Goal: Information Seeking & Learning: Learn about a topic

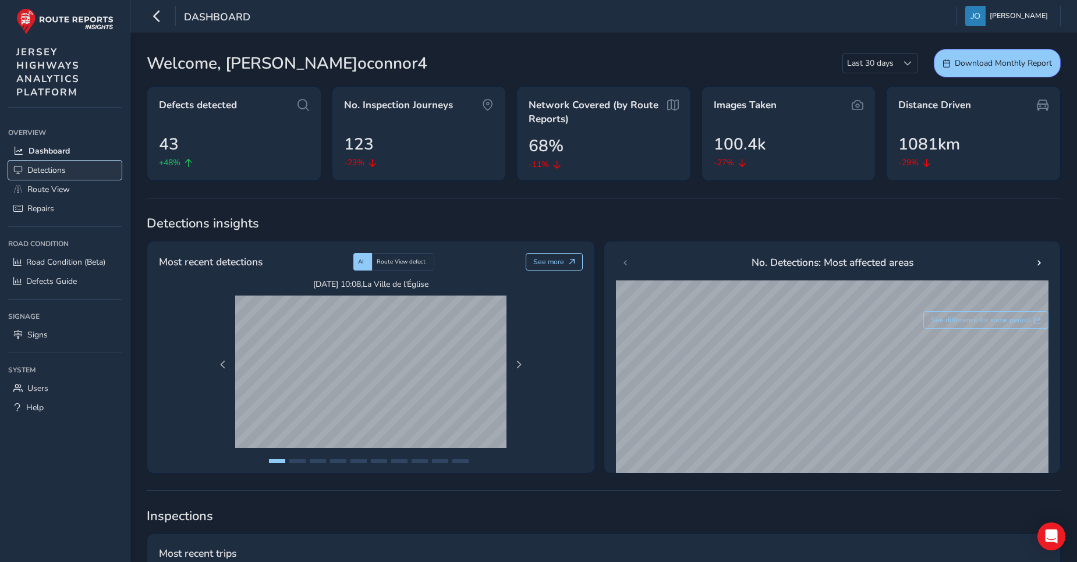
click at [42, 169] on span "Detections" at bounding box center [46, 170] width 38 height 11
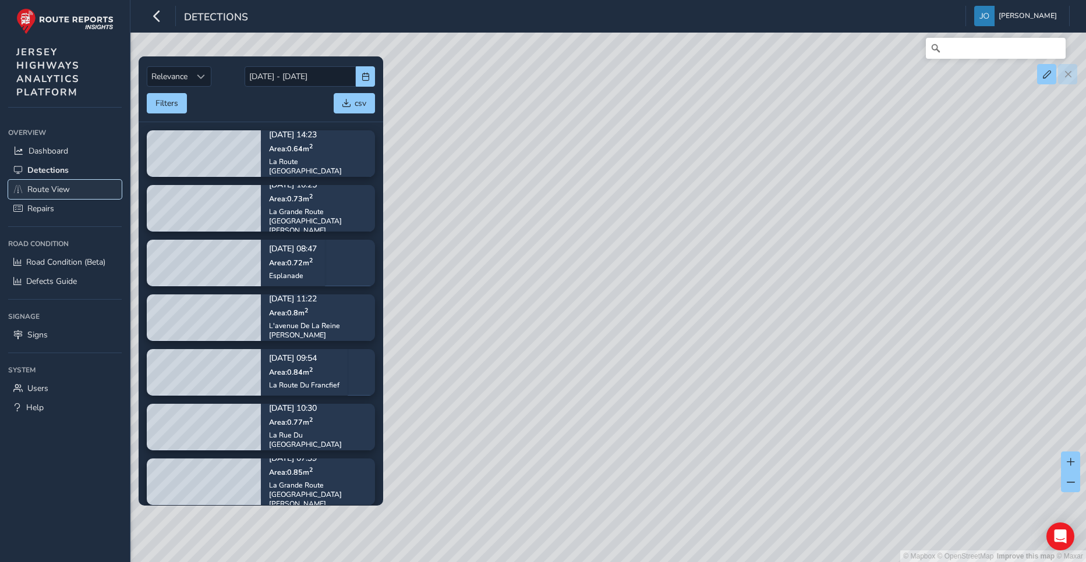
click at [53, 190] on span "Route View" at bounding box center [48, 189] width 43 height 11
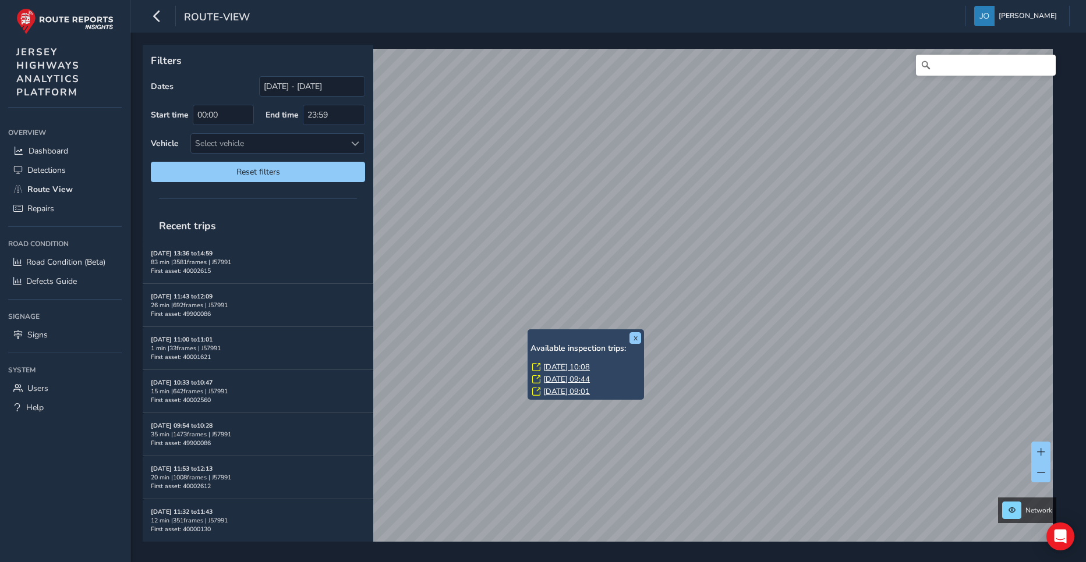
click at [560, 367] on link "[DATE] 10:08" at bounding box center [566, 367] width 47 height 10
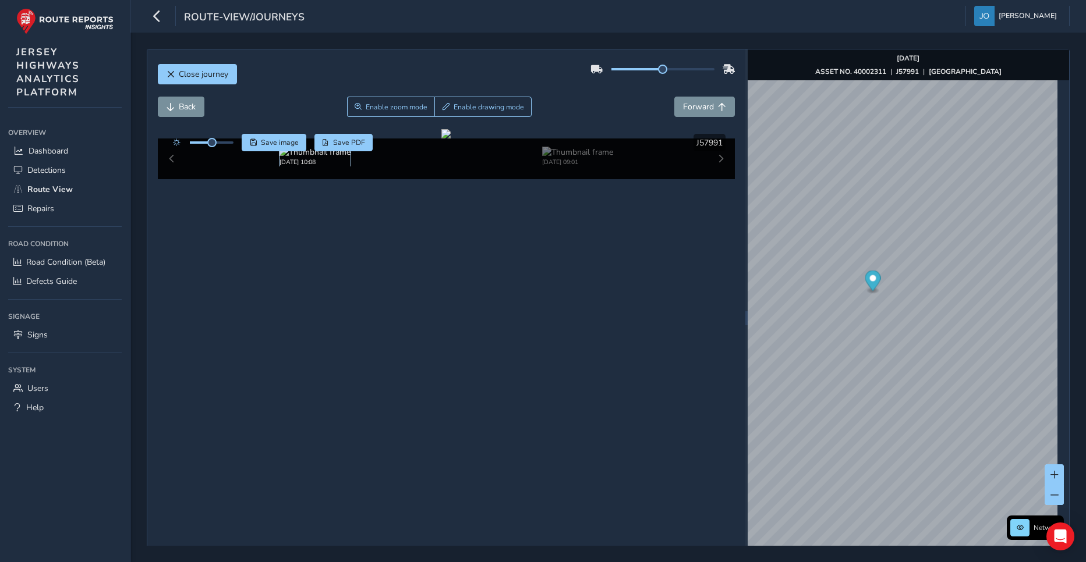
click at [294, 158] on img at bounding box center [314, 152] width 71 height 11
click at [172, 179] on div "[DATE] 10:08 [DATE] 09:01" at bounding box center [447, 159] width 578 height 41
click at [303, 158] on img at bounding box center [314, 152] width 71 height 11
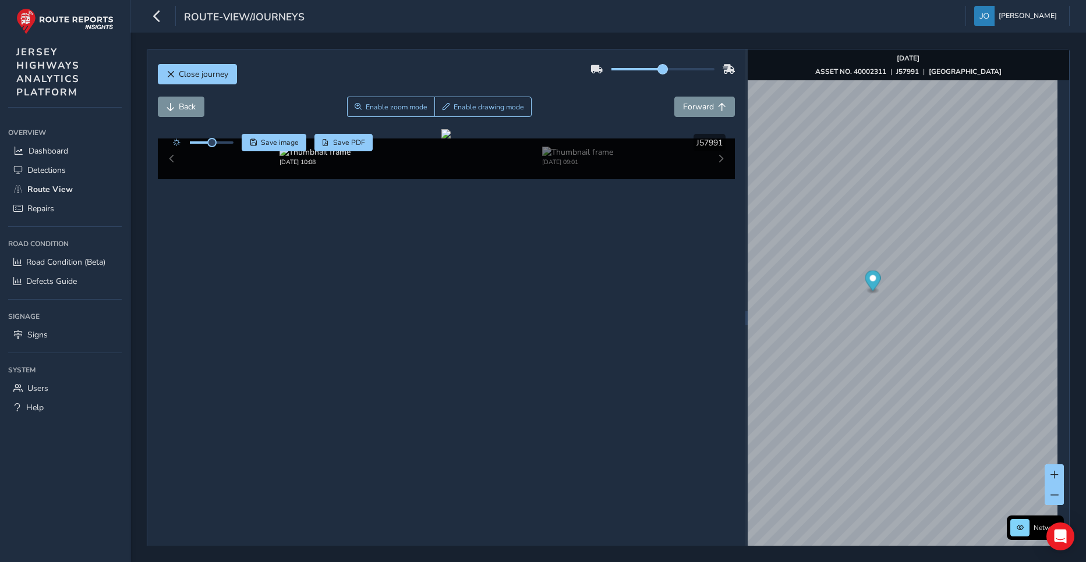
click at [658, 70] on span at bounding box center [662, 69] width 9 height 9
drag, startPoint x: 658, startPoint y: 70, endPoint x: 415, endPoint y: 352, distance: 372.8
click at [415, 352] on div "Close journey Back Enable zoom mode Enable drawing mode Forward Click and Drag …" at bounding box center [446, 317] width 598 height 537
click at [441, 139] on div at bounding box center [445, 133] width 9 height 9
click at [609, 73] on span at bounding box center [611, 69] width 9 height 9
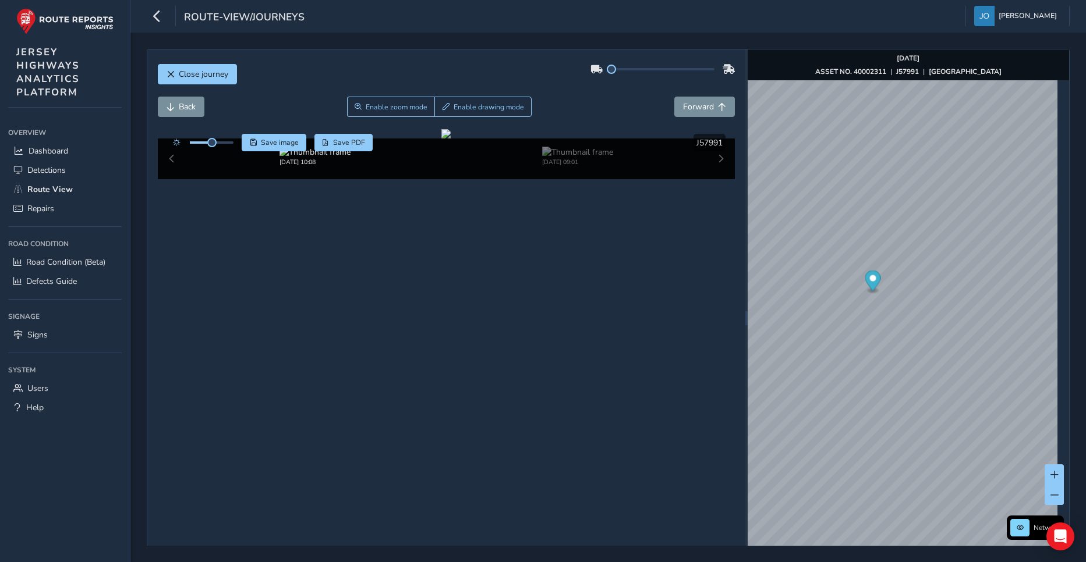
click at [592, 71] on icon at bounding box center [597, 69] width 12 height 8
click at [697, 105] on span "Forward" at bounding box center [698, 106] width 31 height 11
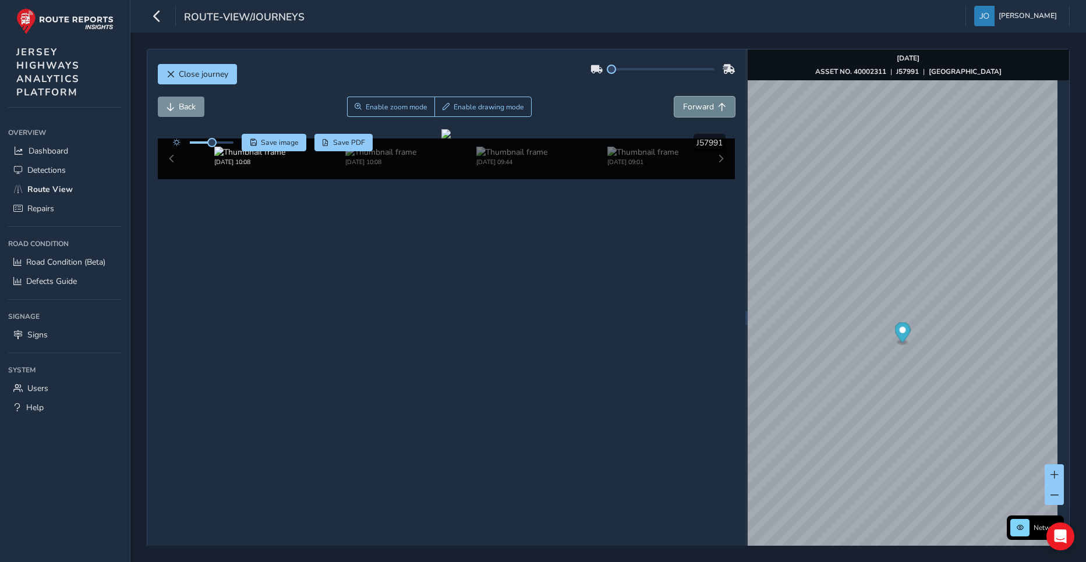
click at [697, 105] on span "Forward" at bounding box center [698, 106] width 31 height 11
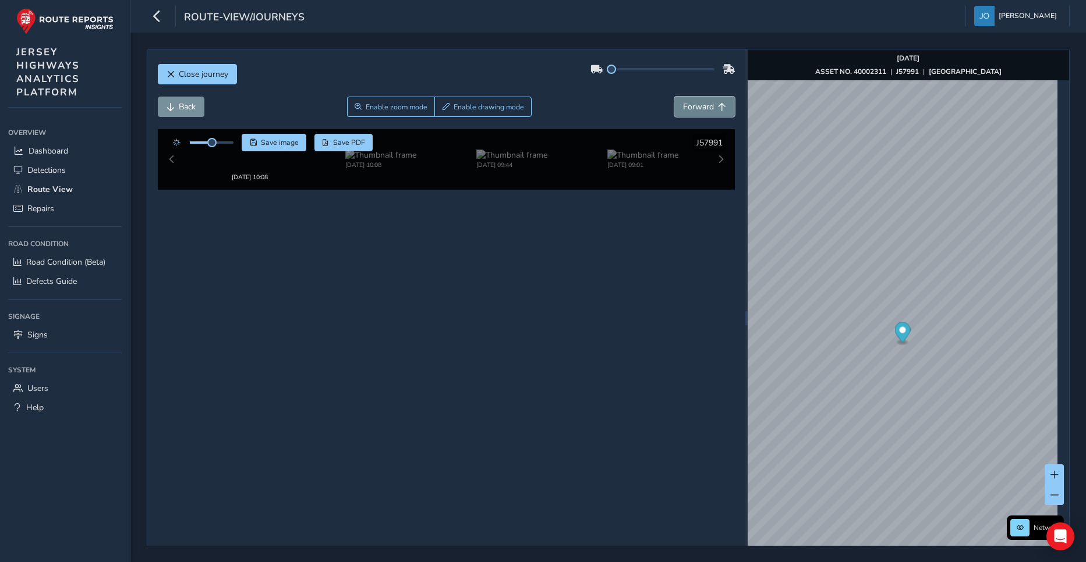
click at [697, 105] on span "Forward" at bounding box center [698, 106] width 31 height 11
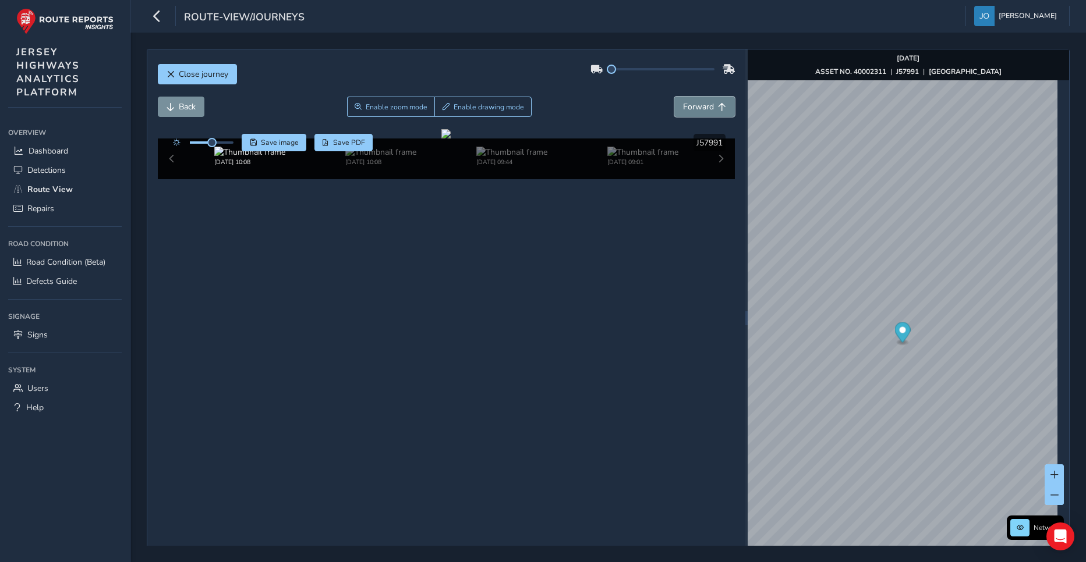
click at [697, 105] on span "Forward" at bounding box center [698, 106] width 31 height 11
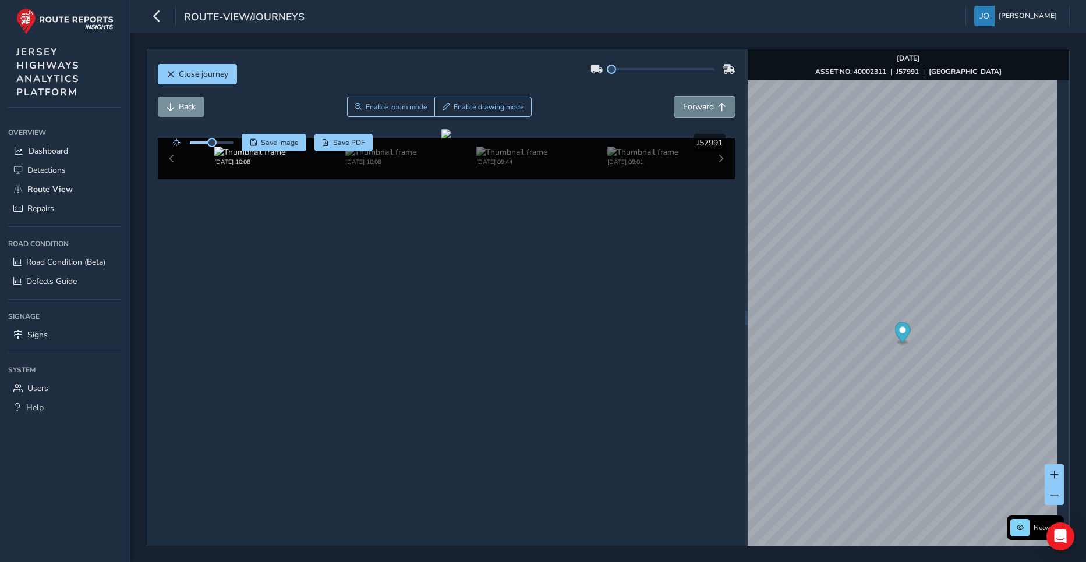
click at [697, 105] on span "Forward" at bounding box center [698, 106] width 31 height 11
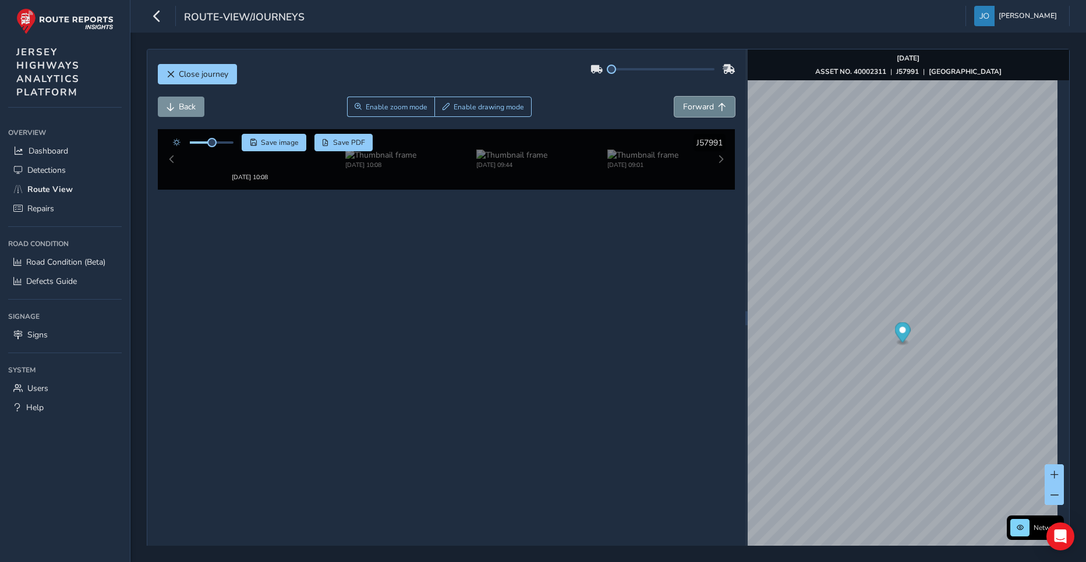
click at [697, 105] on span "Forward" at bounding box center [698, 106] width 31 height 11
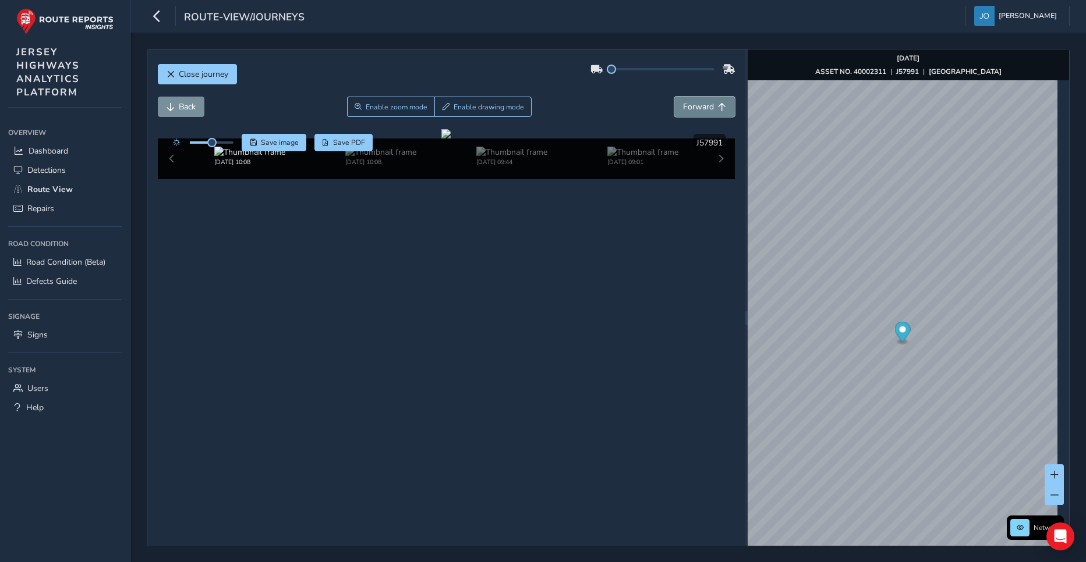
click at [697, 105] on span "Forward" at bounding box center [698, 106] width 31 height 11
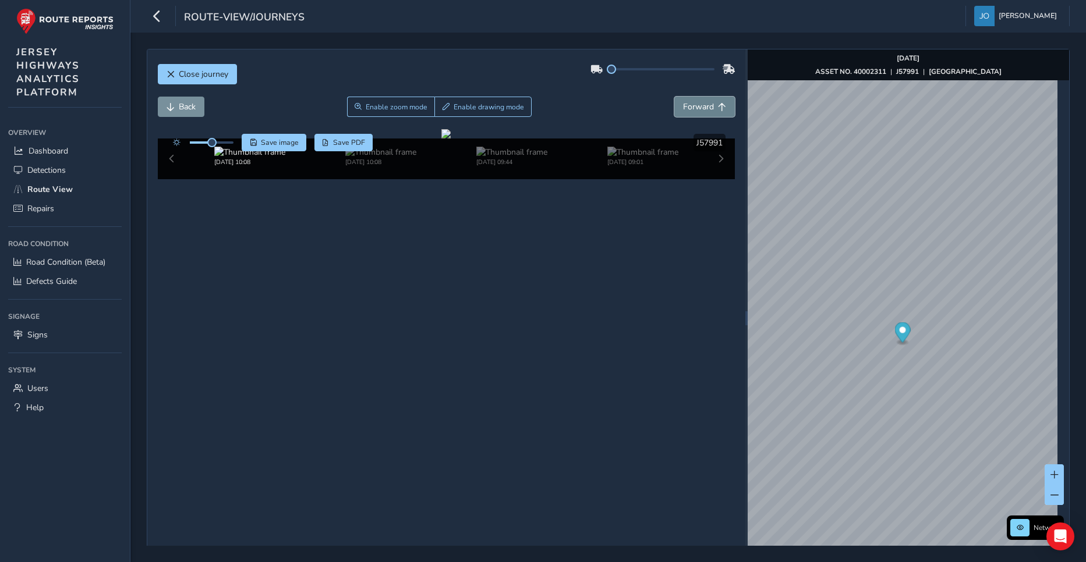
click at [697, 105] on span "Forward" at bounding box center [698, 106] width 31 height 11
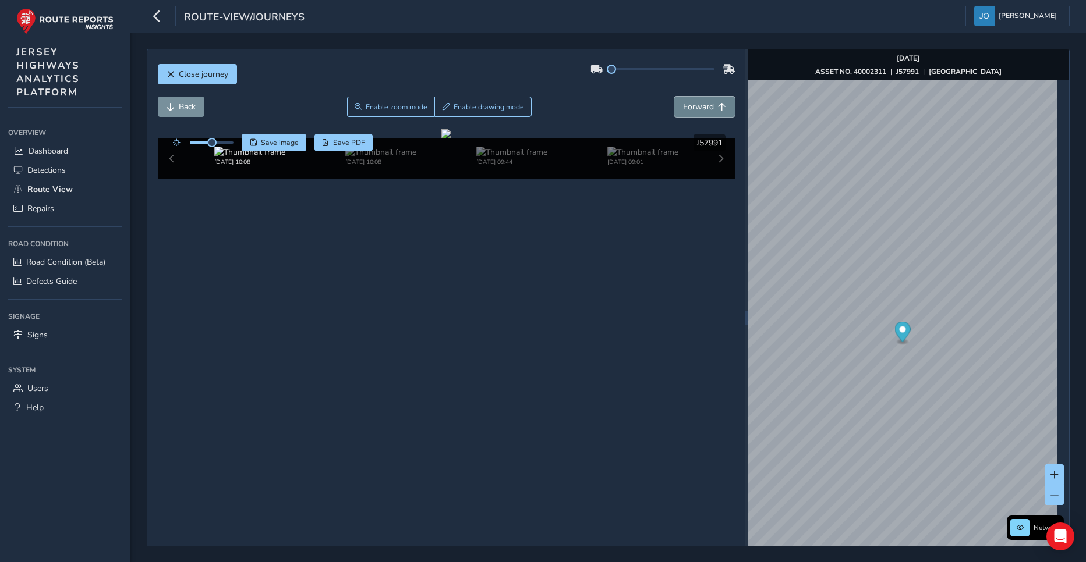
click at [697, 105] on span "Forward" at bounding box center [698, 106] width 31 height 11
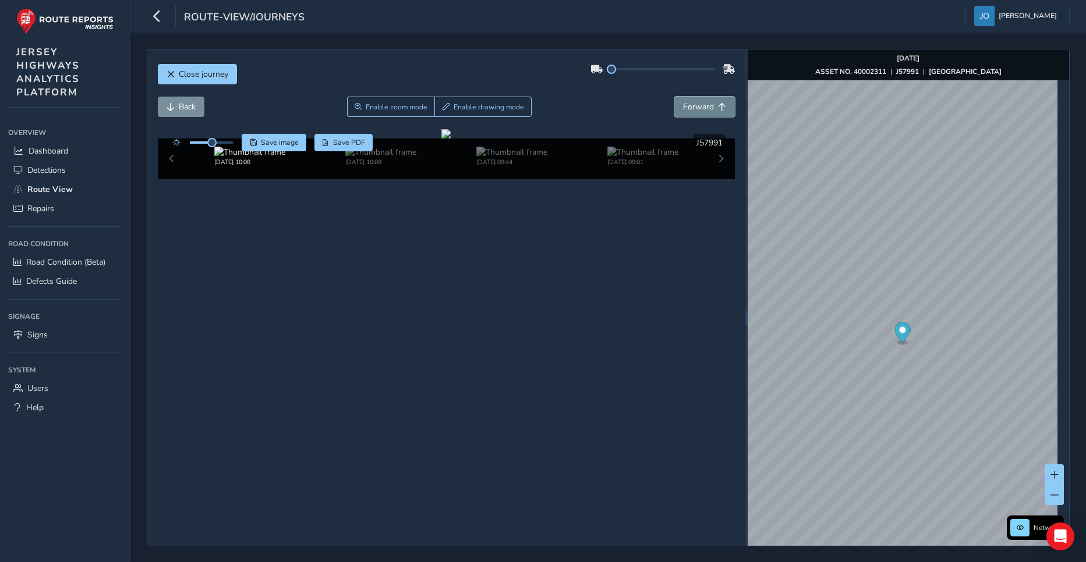
click at [697, 105] on span "Forward" at bounding box center [698, 106] width 31 height 11
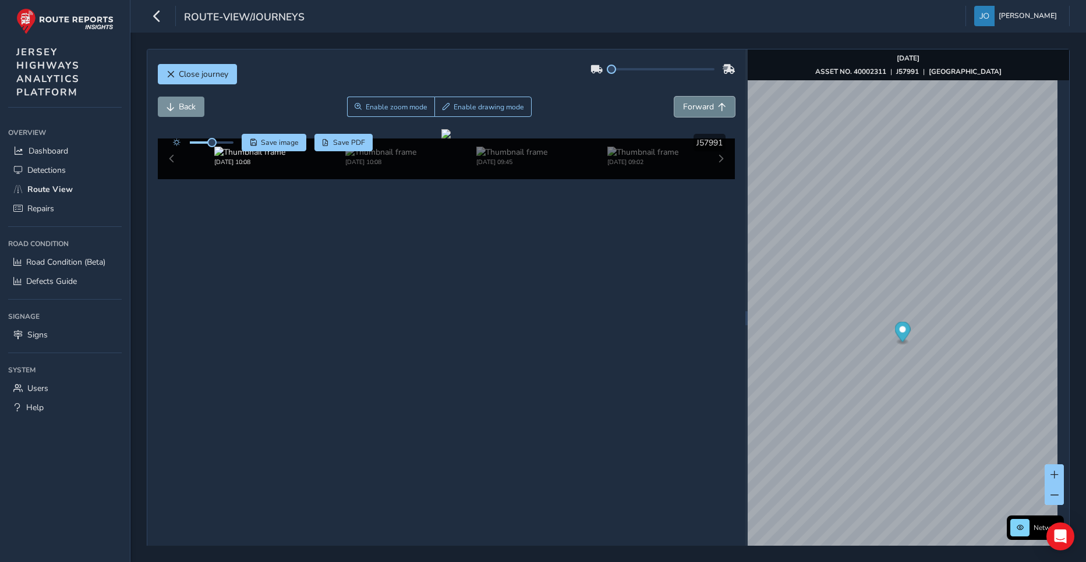
click at [697, 105] on span "Forward" at bounding box center [698, 106] width 31 height 11
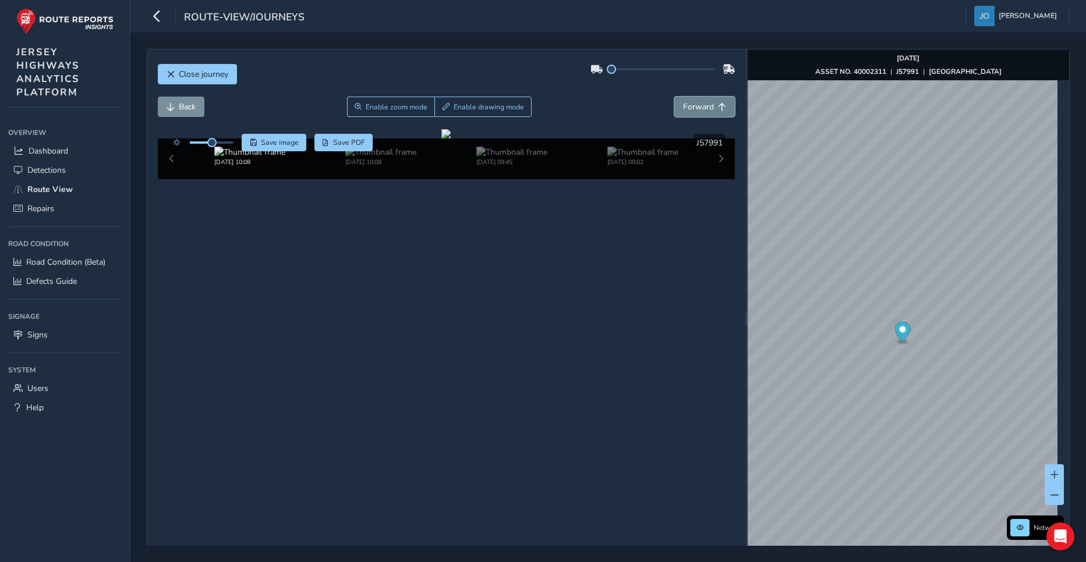
click at [697, 105] on span "Forward" at bounding box center [698, 106] width 31 height 11
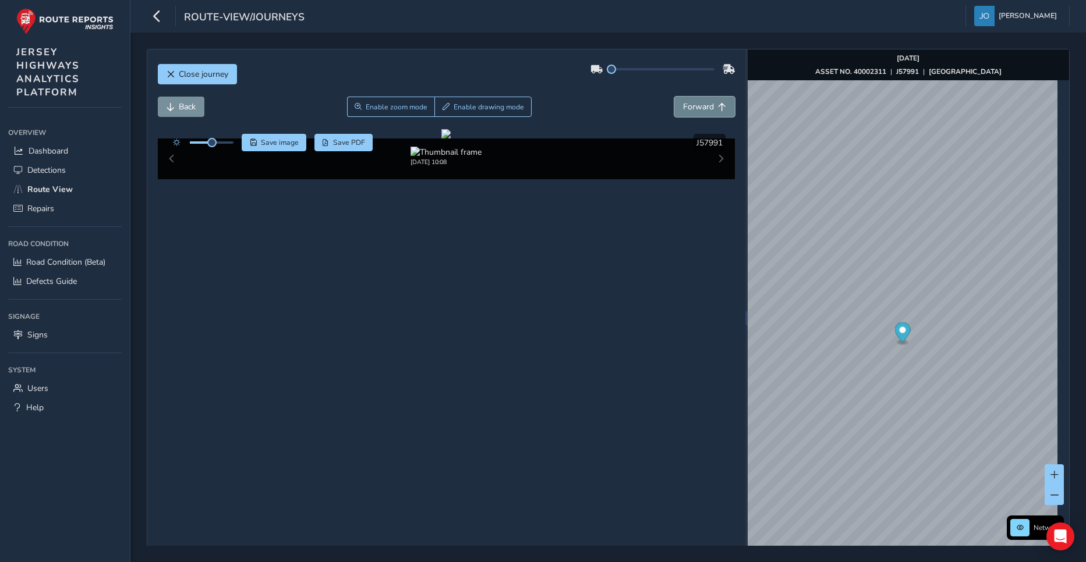
click at [697, 105] on span "Forward" at bounding box center [698, 106] width 31 height 11
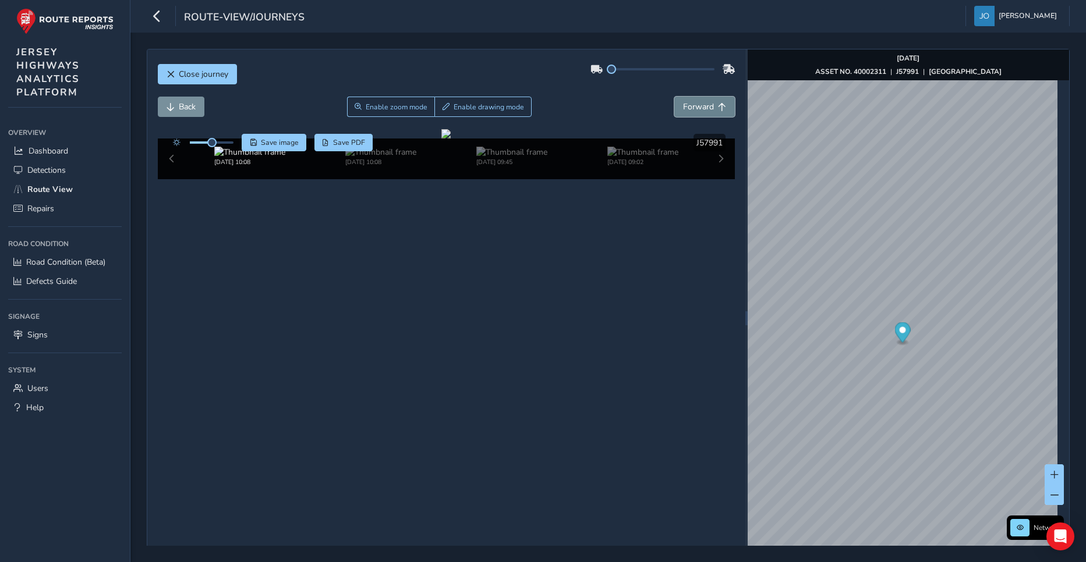
click at [697, 105] on span "Forward" at bounding box center [698, 106] width 31 height 11
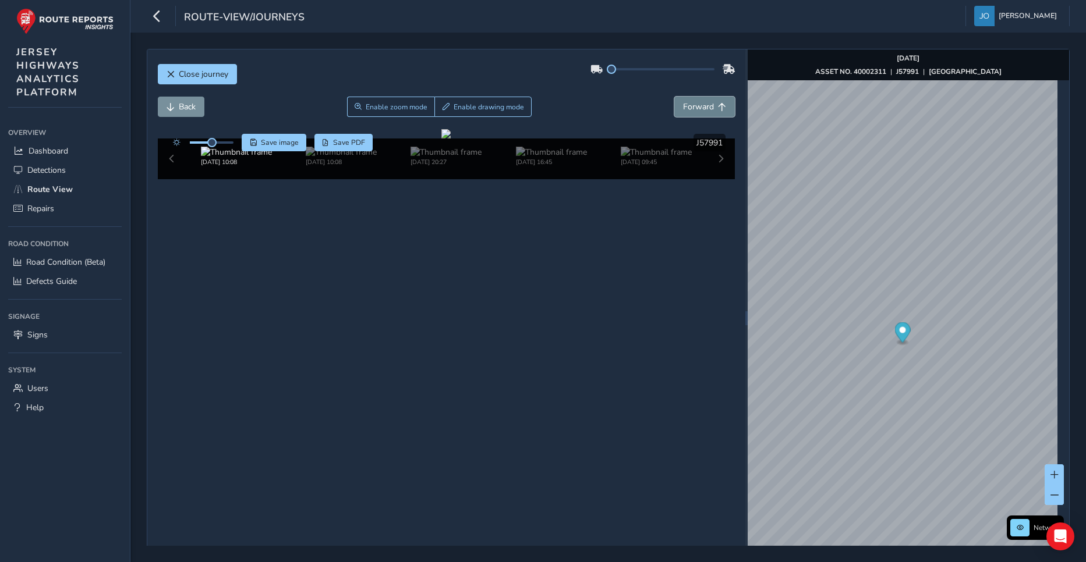
click at [697, 105] on span "Forward" at bounding box center [698, 106] width 31 height 11
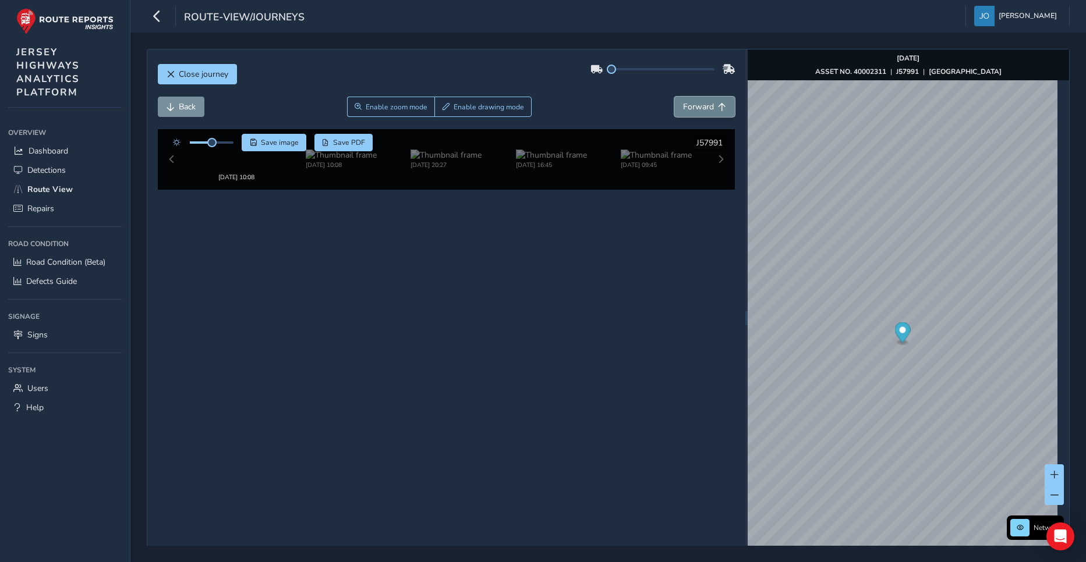
click at [697, 105] on span "Forward" at bounding box center [698, 106] width 31 height 11
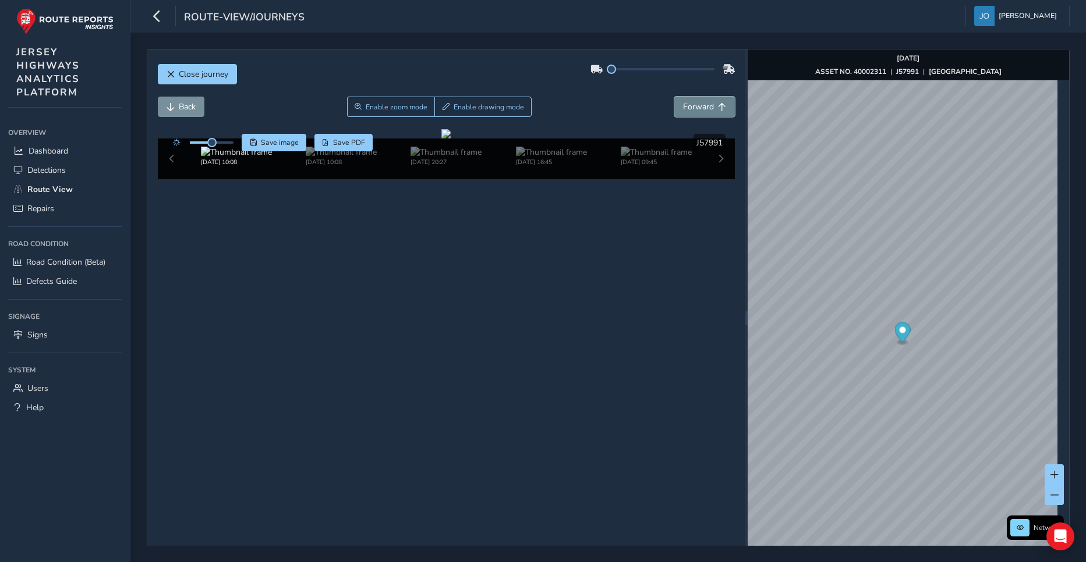
click at [697, 105] on span "Forward" at bounding box center [698, 106] width 31 height 11
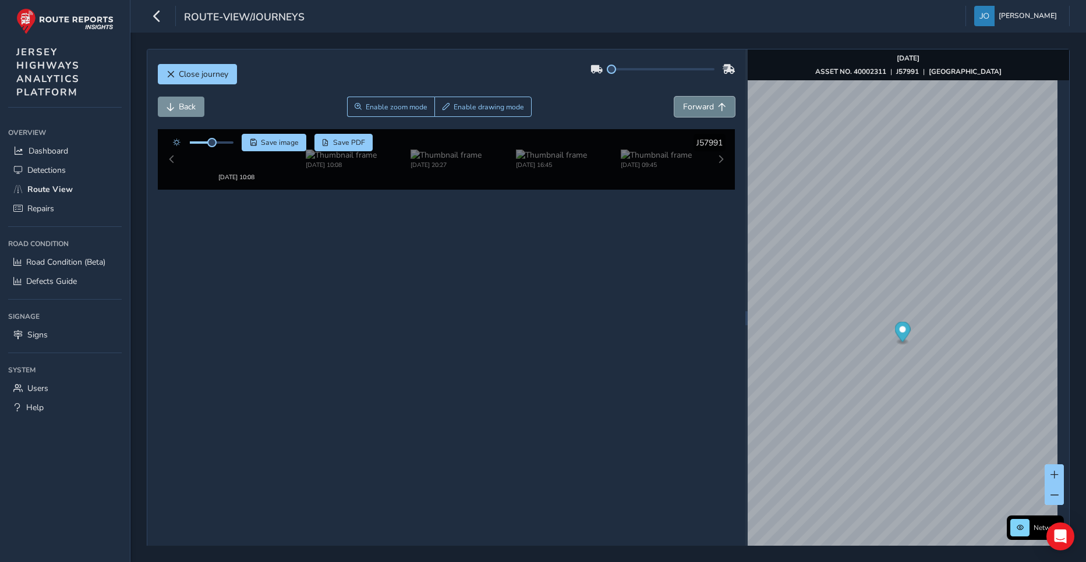
click at [697, 105] on span "Forward" at bounding box center [698, 106] width 31 height 11
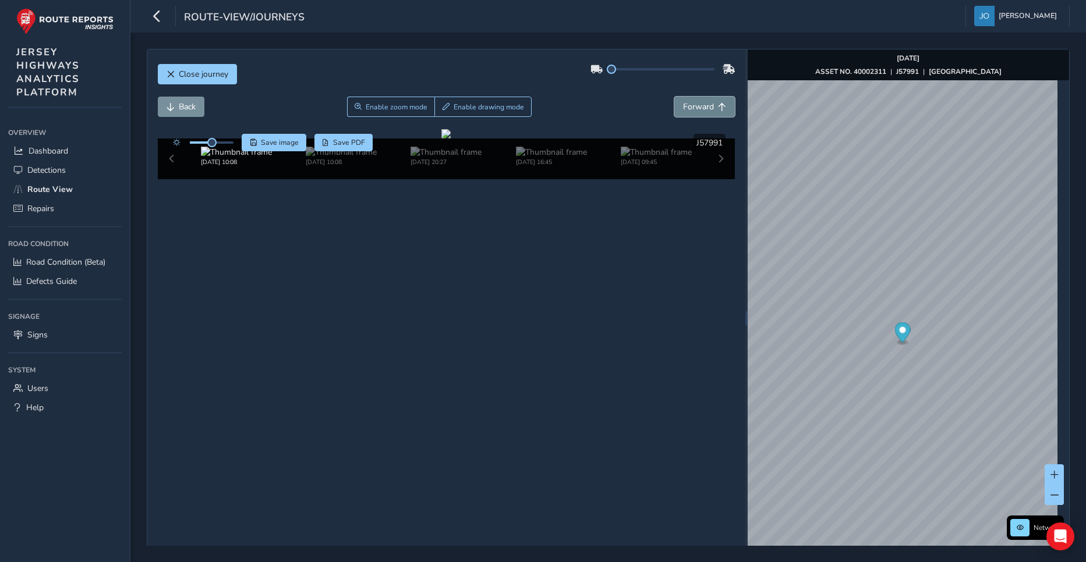
click at [697, 105] on span "Forward" at bounding box center [698, 106] width 31 height 11
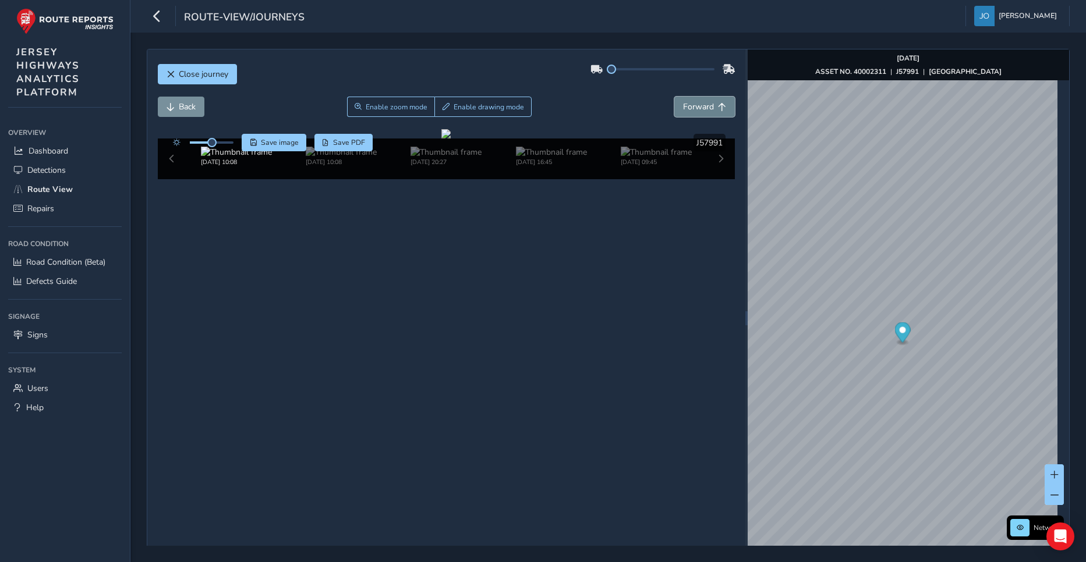
click at [697, 105] on span "Forward" at bounding box center [698, 106] width 31 height 11
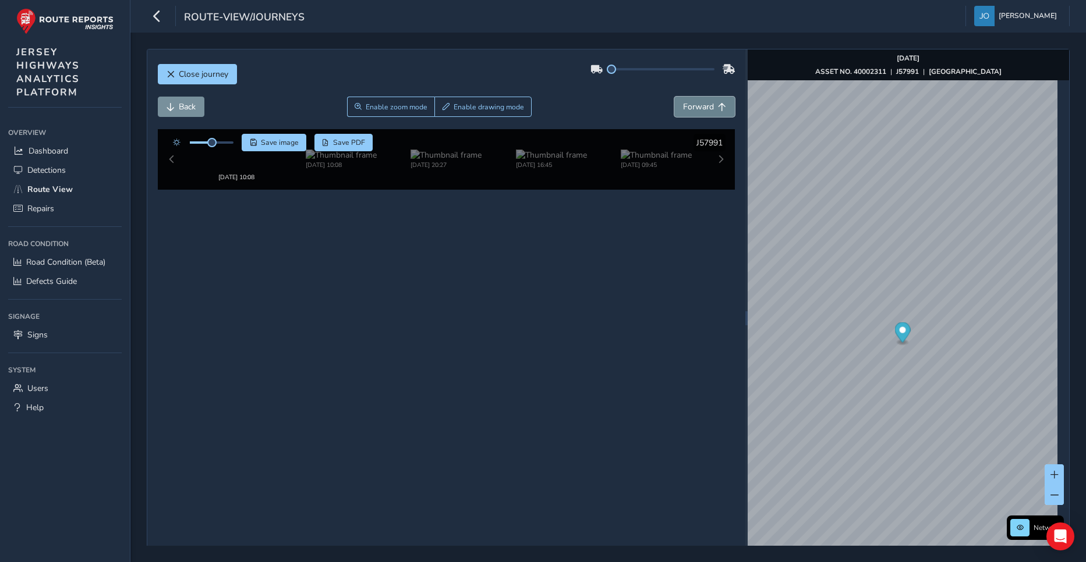
click at [697, 105] on span "Forward" at bounding box center [698, 106] width 31 height 11
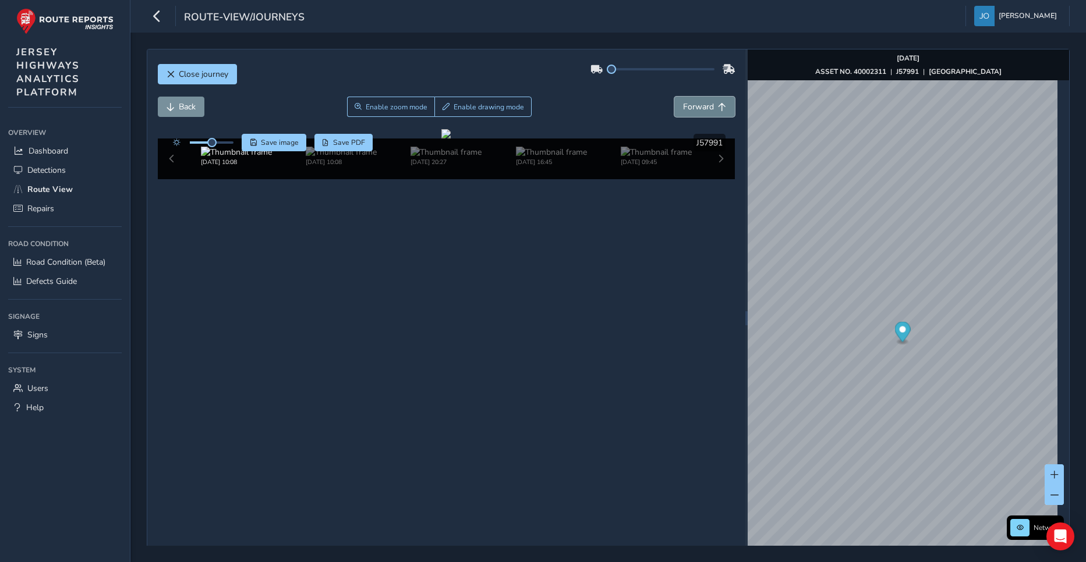
click at [697, 105] on span "Forward" at bounding box center [698, 106] width 31 height 11
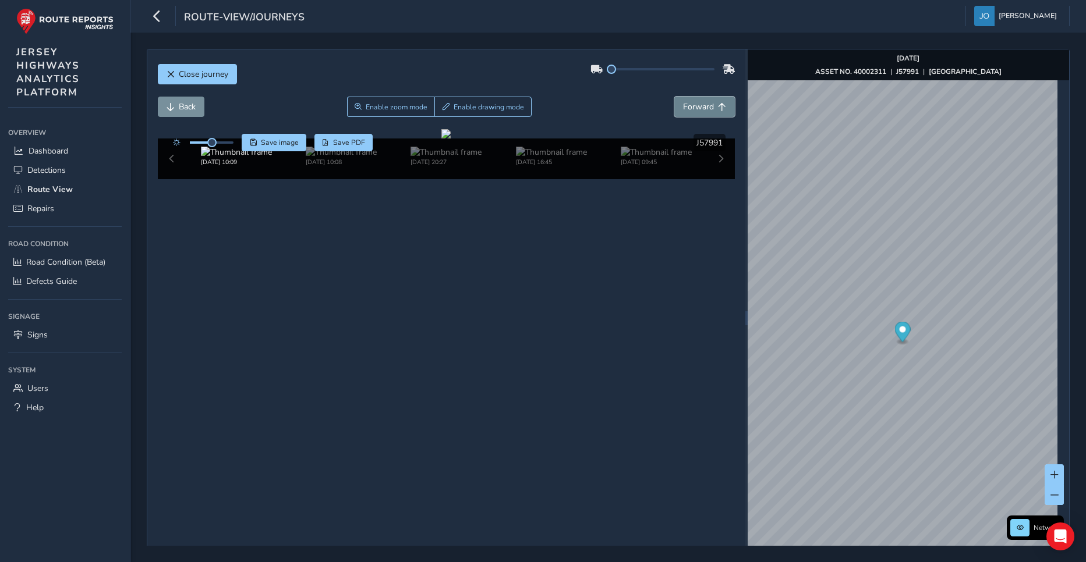
click at [697, 105] on span "Forward" at bounding box center [698, 106] width 31 height 11
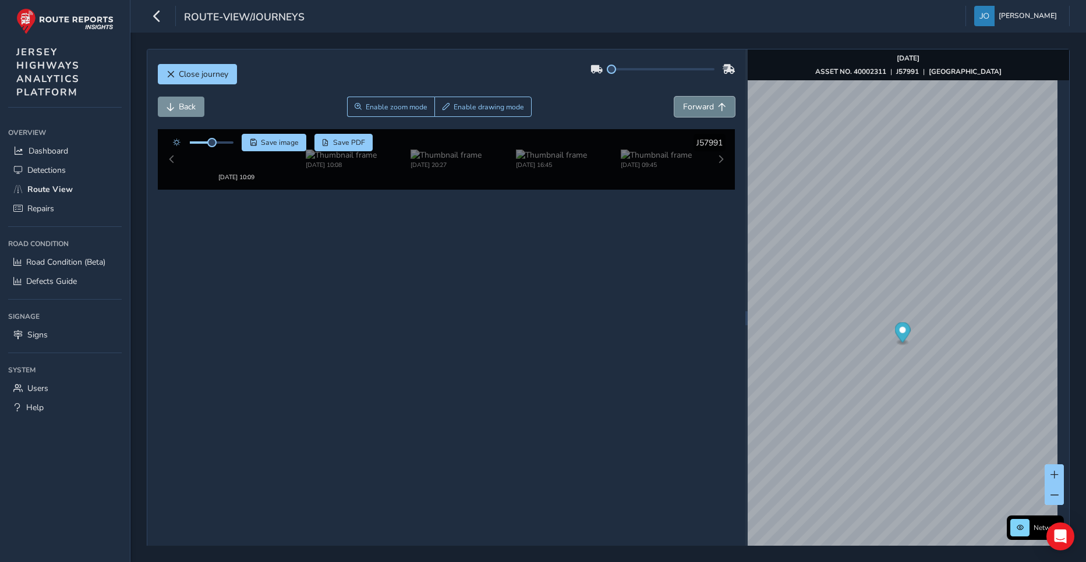
click at [697, 105] on span "Forward" at bounding box center [698, 106] width 31 height 11
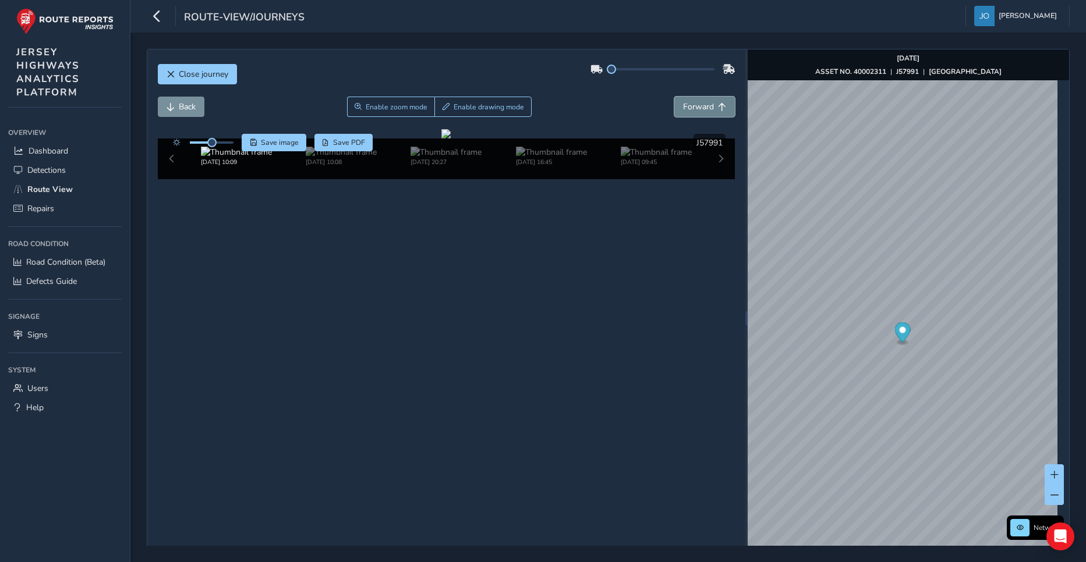
click at [697, 105] on span "Forward" at bounding box center [698, 106] width 31 height 11
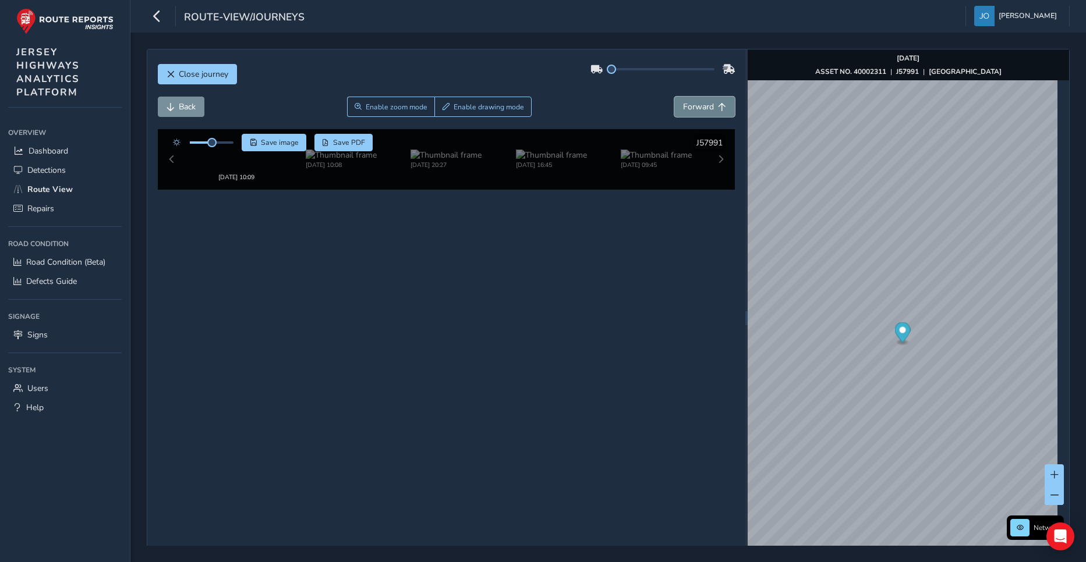
click at [697, 105] on span "Forward" at bounding box center [698, 106] width 31 height 11
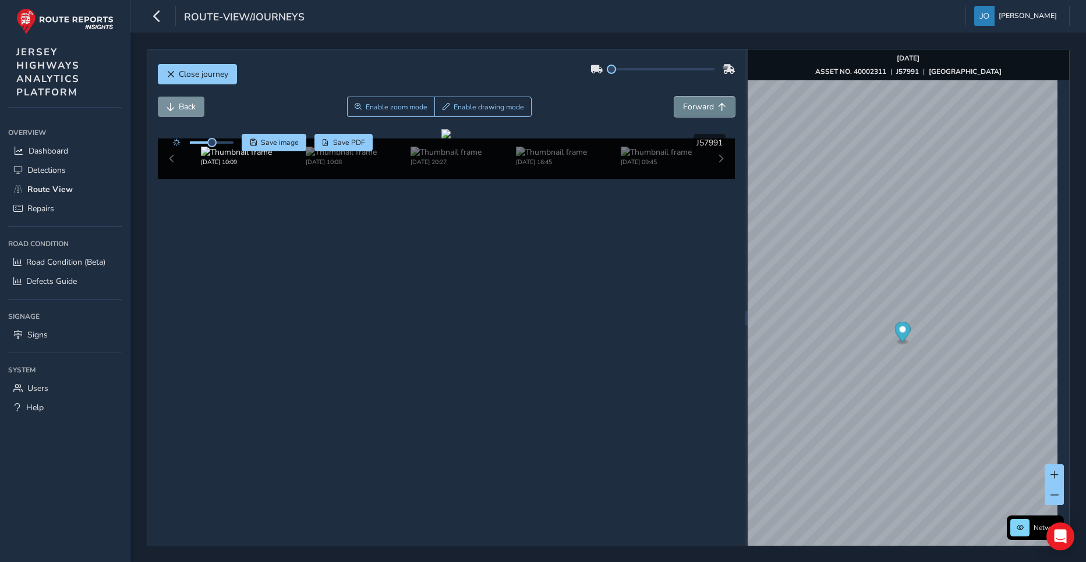
click at [697, 105] on span "Forward" at bounding box center [698, 106] width 31 height 11
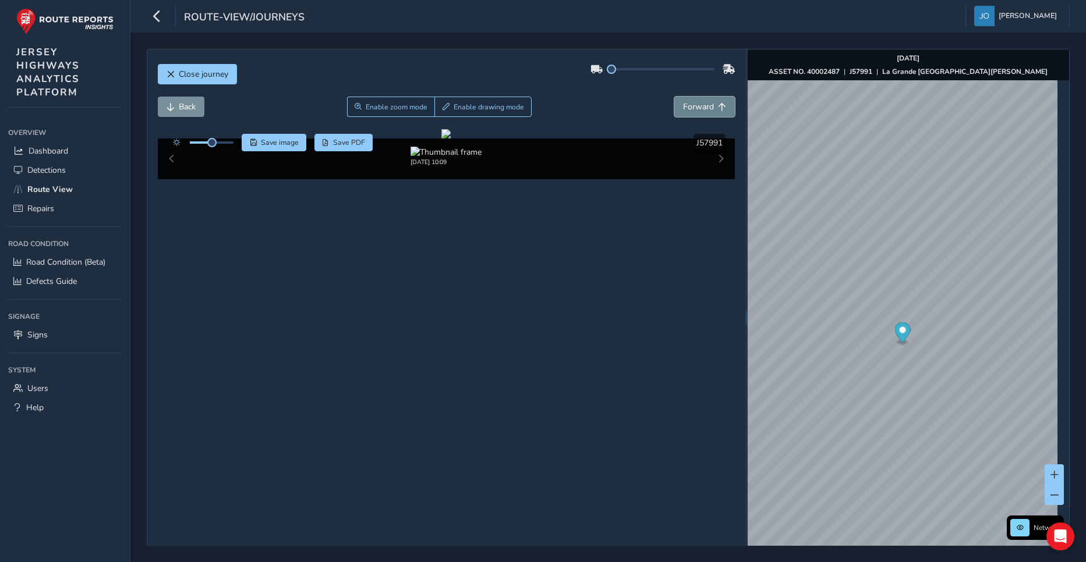
click at [697, 105] on span "Forward" at bounding box center [698, 106] width 31 height 11
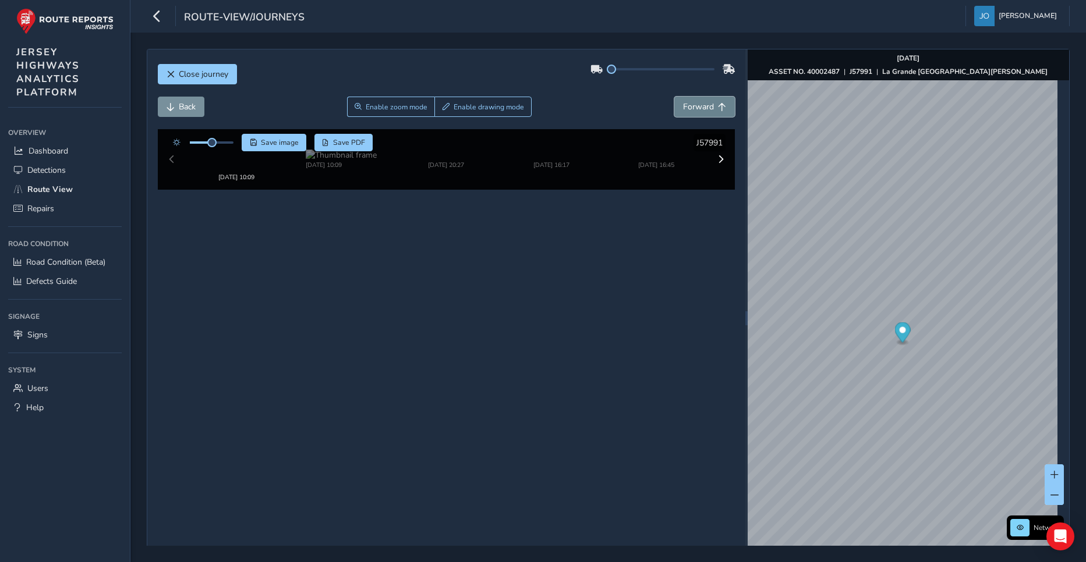
click at [697, 105] on span "Forward" at bounding box center [698, 106] width 31 height 11
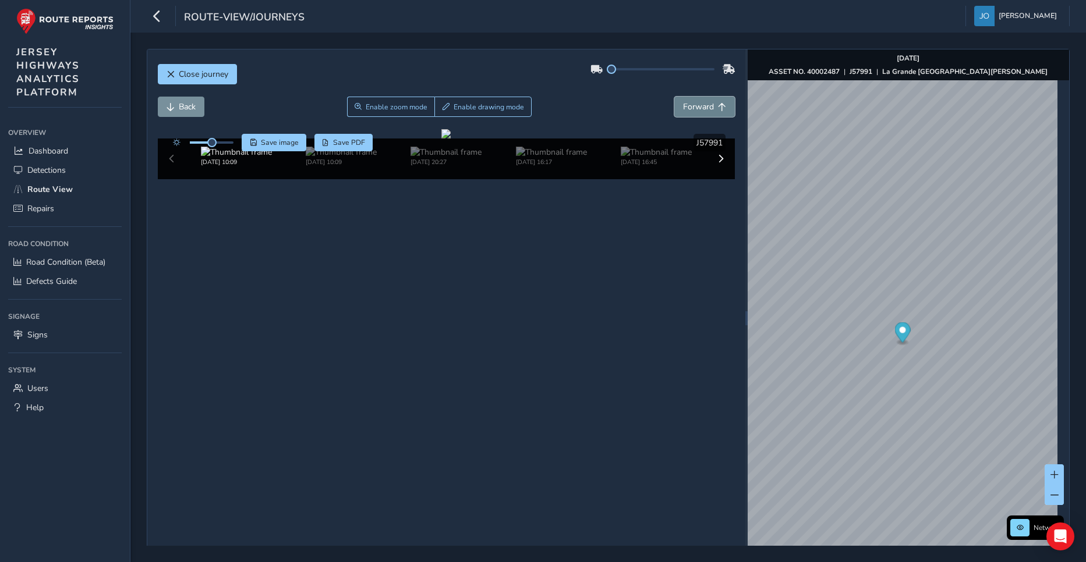
click at [697, 105] on span "Forward" at bounding box center [698, 106] width 31 height 11
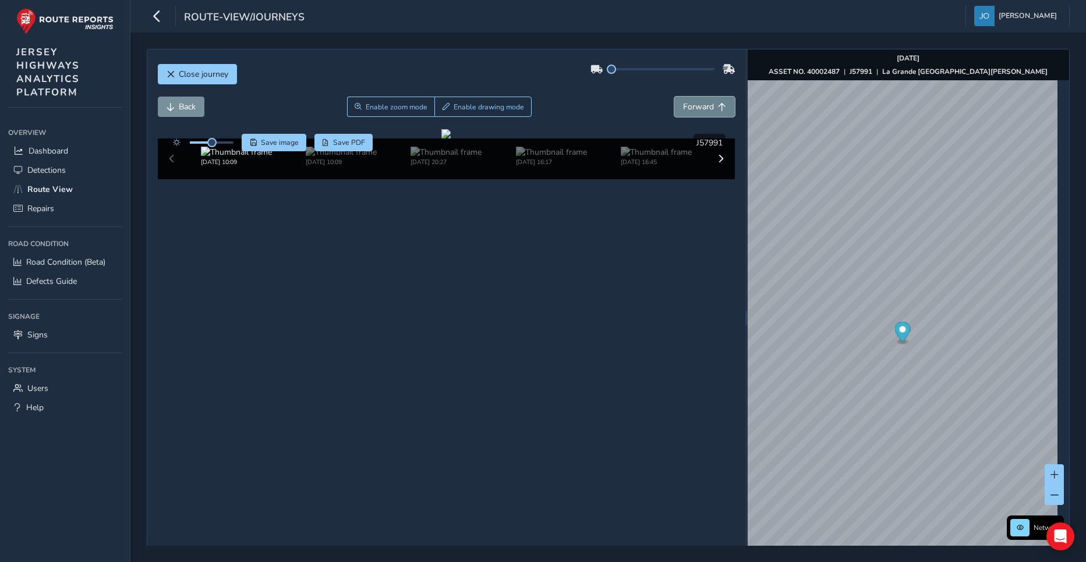
click at [697, 105] on span "Forward" at bounding box center [698, 106] width 31 height 11
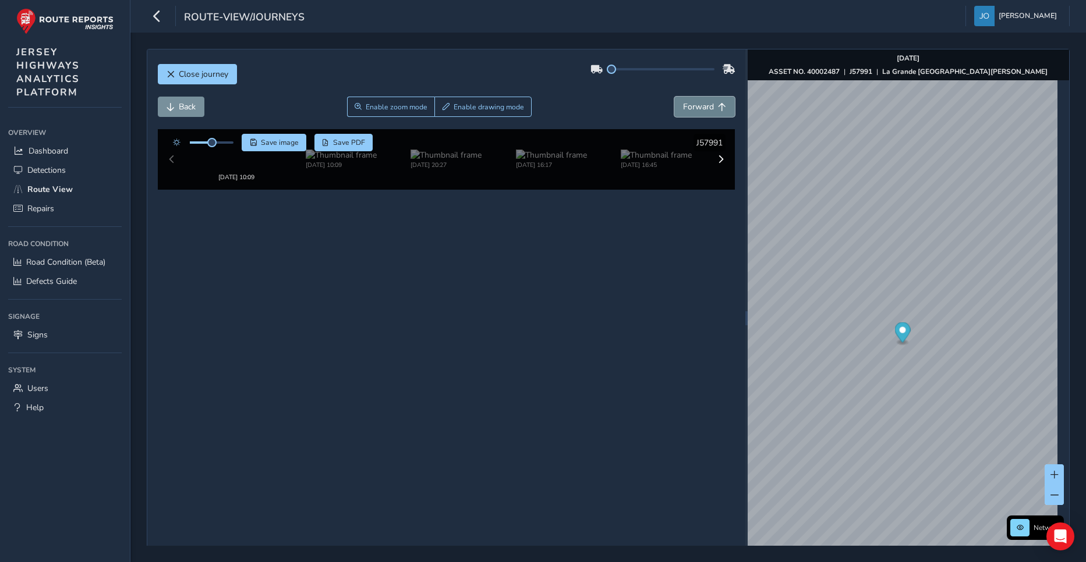
click at [697, 105] on span "Forward" at bounding box center [698, 106] width 31 height 11
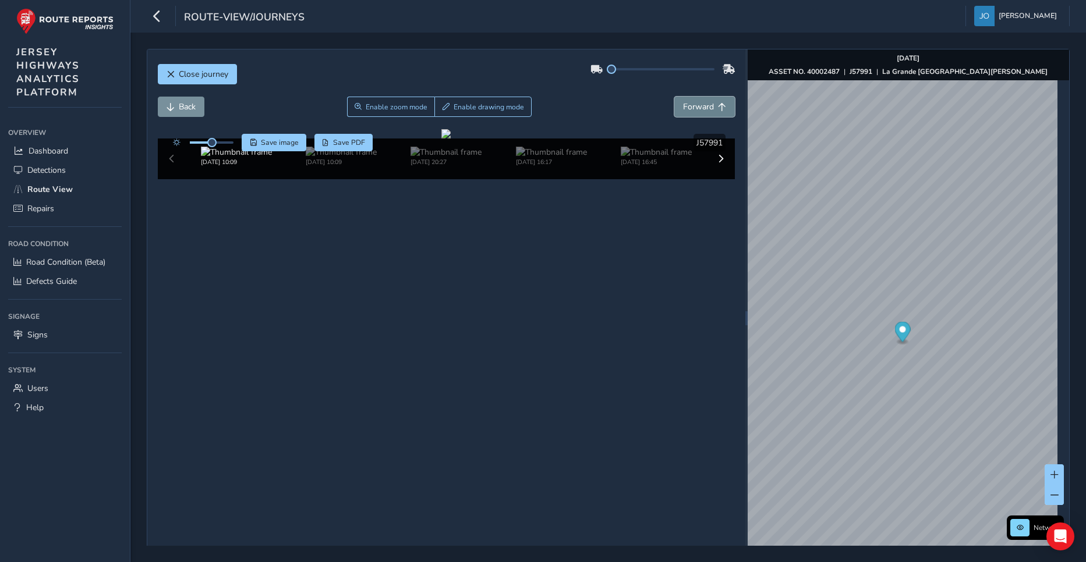
click at [697, 105] on span "Forward" at bounding box center [698, 106] width 31 height 11
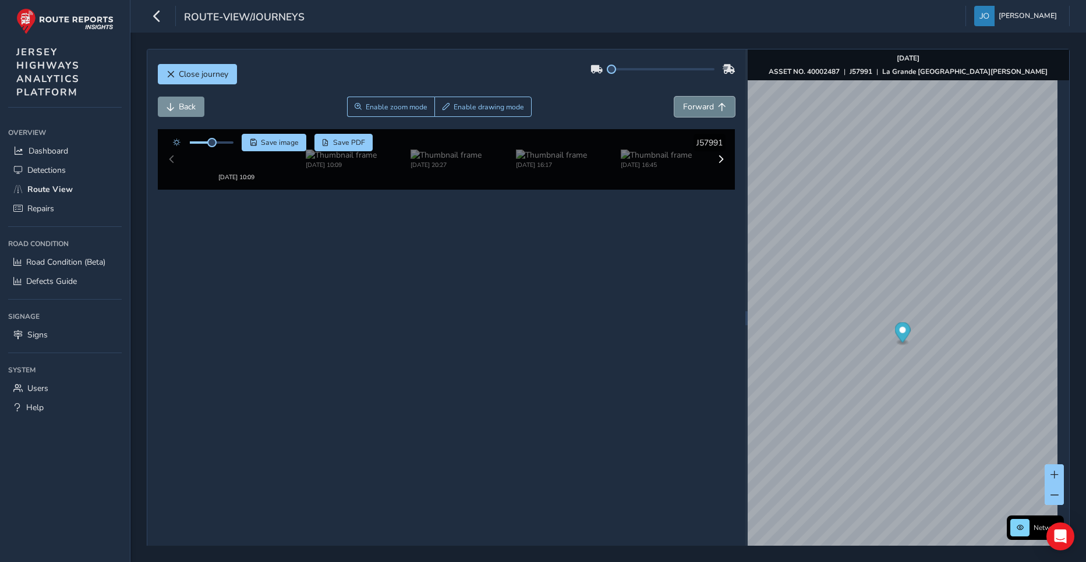
click at [697, 105] on span "Forward" at bounding box center [698, 106] width 31 height 11
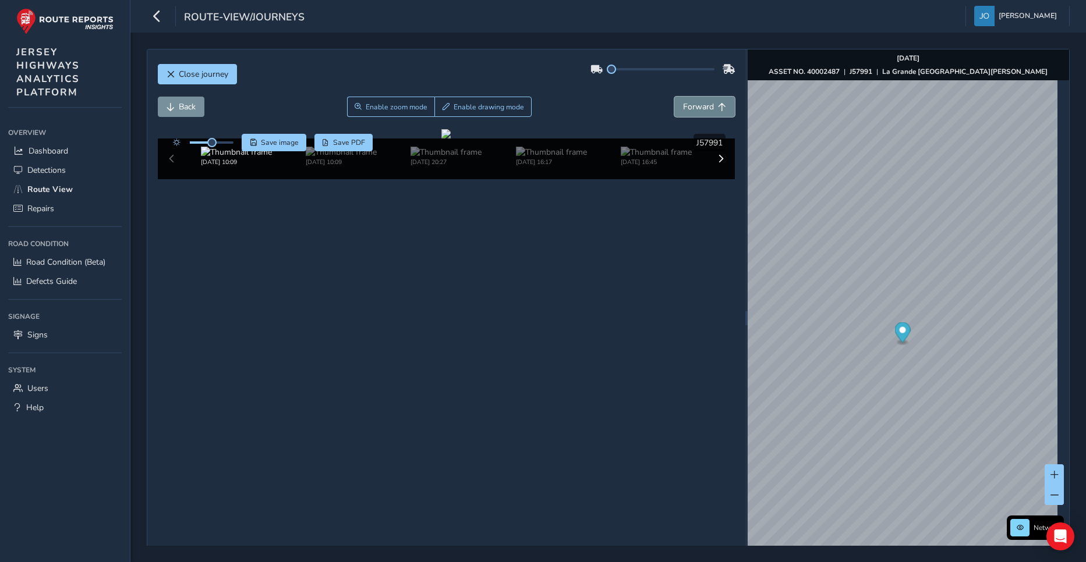
click at [697, 105] on span "Forward" at bounding box center [698, 106] width 31 height 11
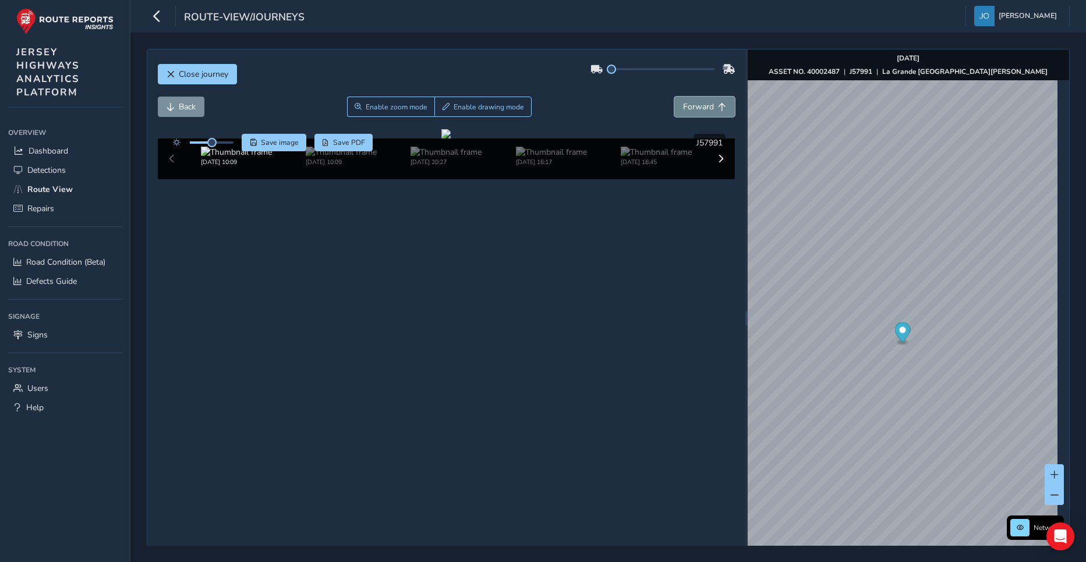
click at [697, 105] on span "Forward" at bounding box center [698, 106] width 31 height 11
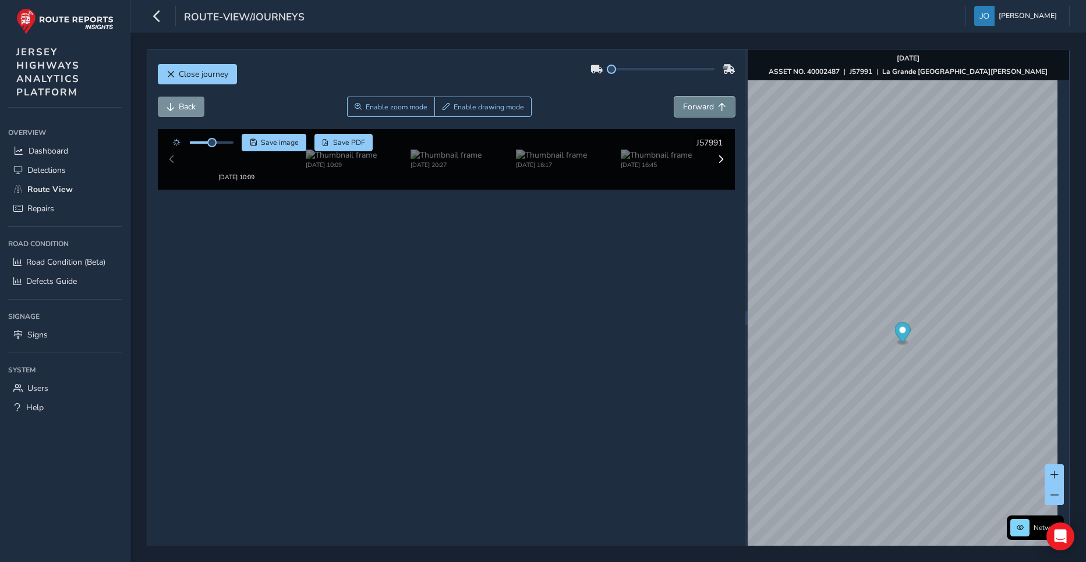
click at [697, 105] on span "Forward" at bounding box center [698, 106] width 31 height 11
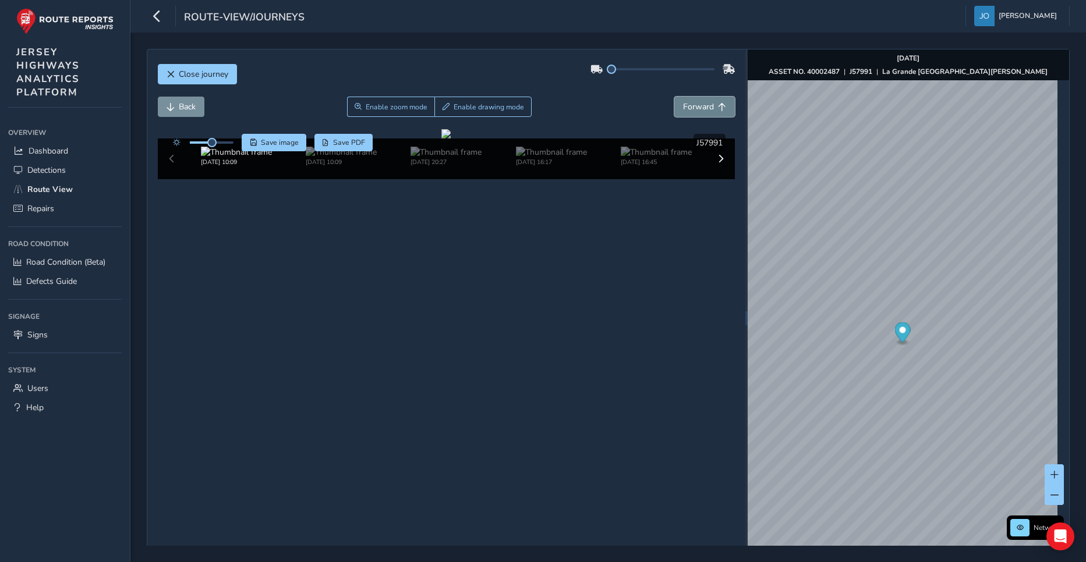
click at [697, 105] on span "Forward" at bounding box center [698, 106] width 31 height 11
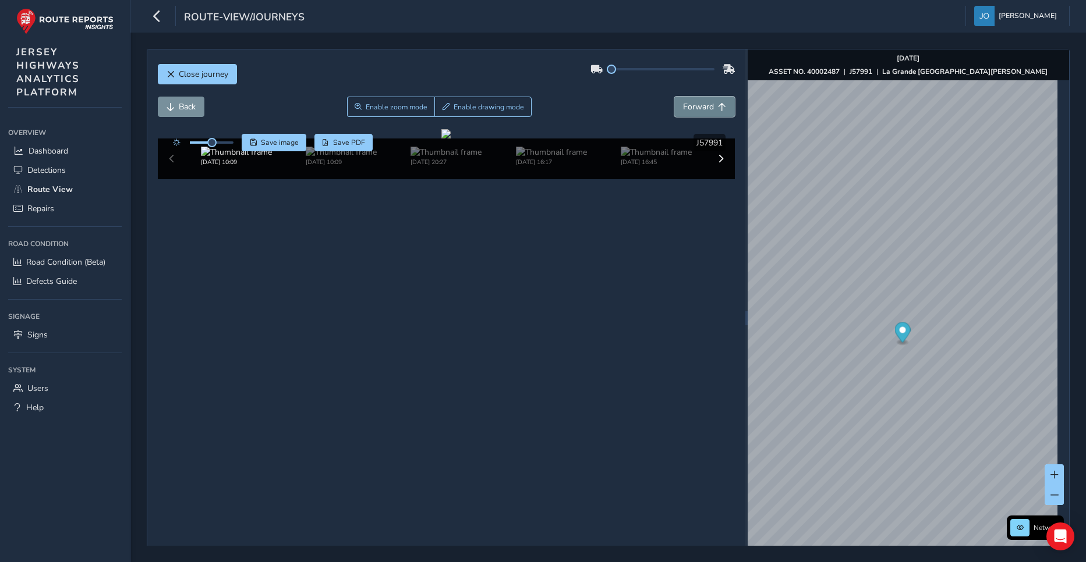
click at [697, 105] on span "Forward" at bounding box center [698, 106] width 31 height 11
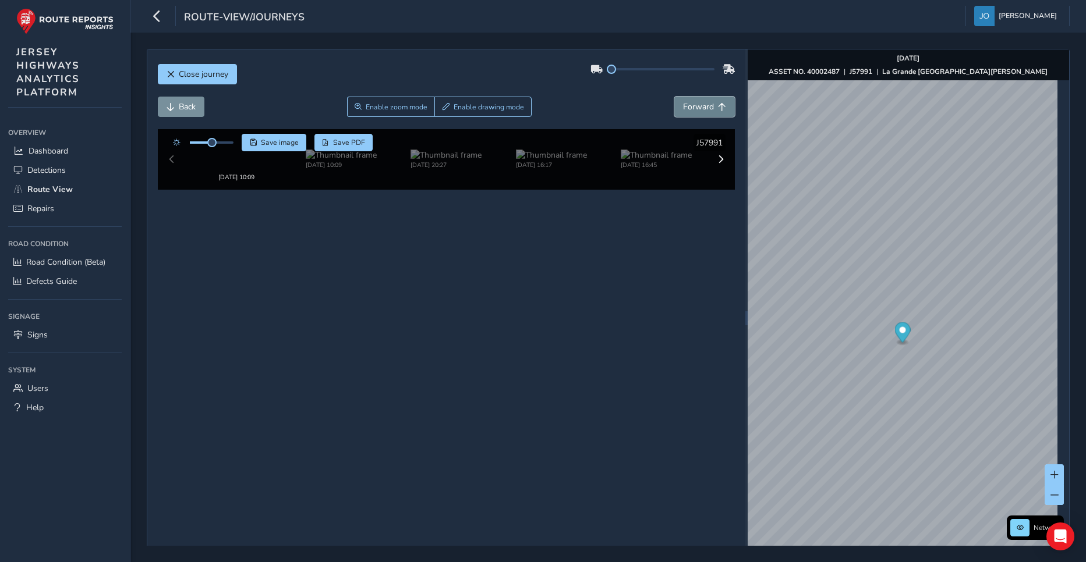
click at [697, 105] on span "Forward" at bounding box center [698, 106] width 31 height 11
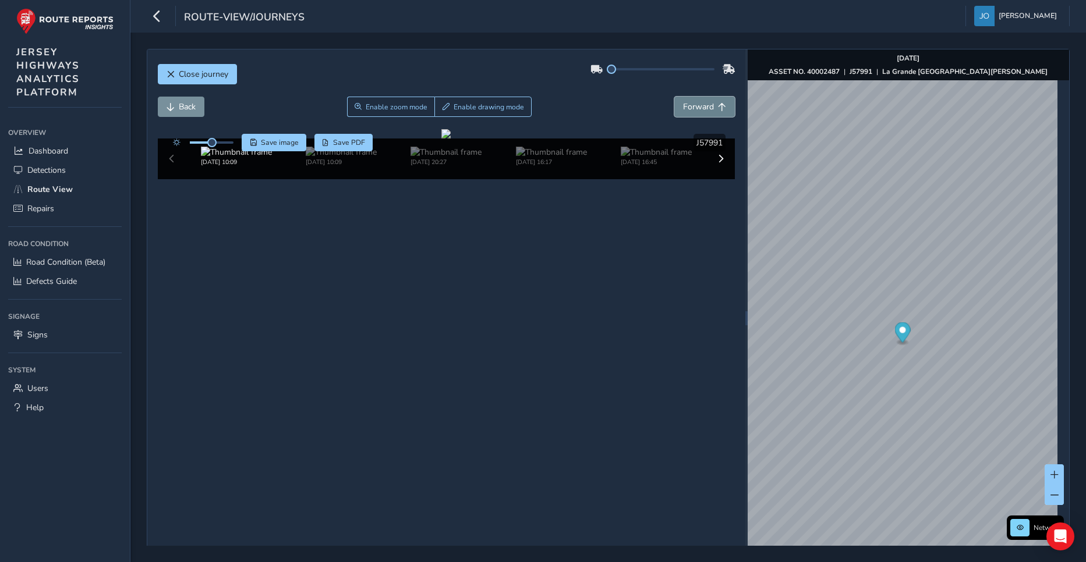
click at [697, 105] on span "Forward" at bounding box center [698, 106] width 31 height 11
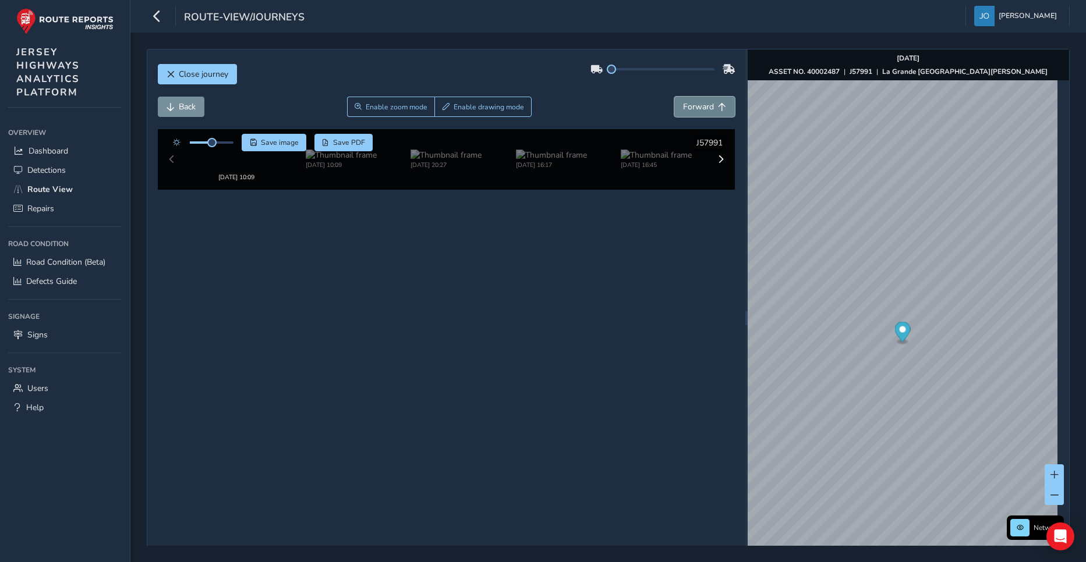
click at [697, 105] on span "Forward" at bounding box center [698, 106] width 31 height 11
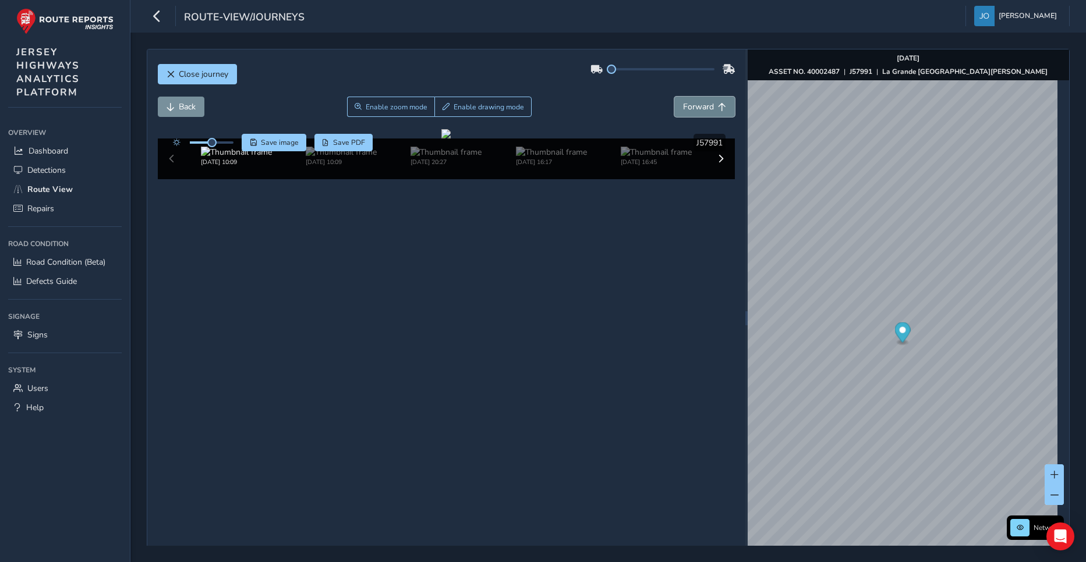
click at [697, 105] on span "Forward" at bounding box center [698, 106] width 31 height 11
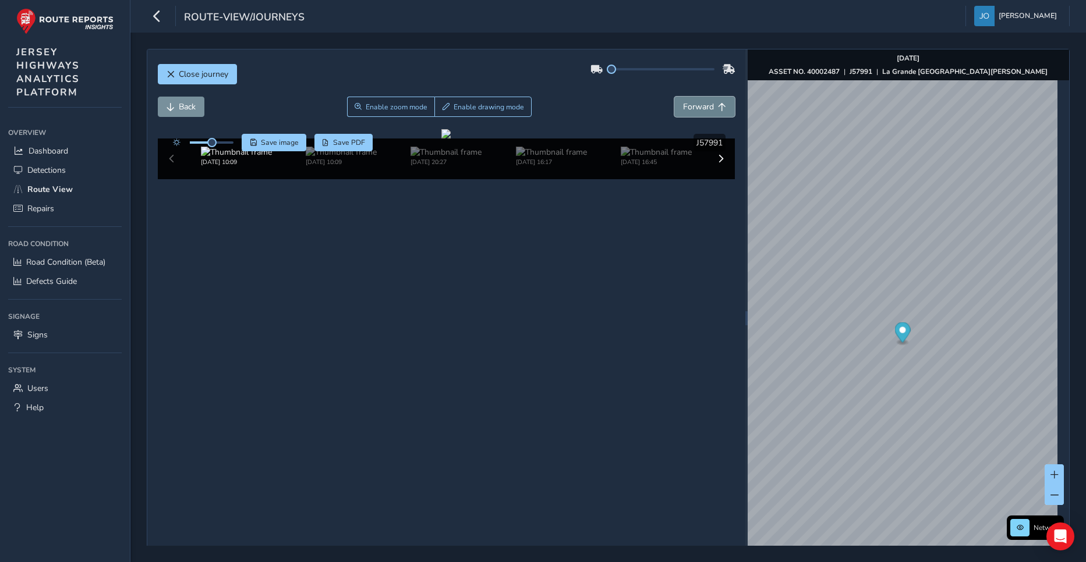
click at [697, 105] on span "Forward" at bounding box center [698, 106] width 31 height 11
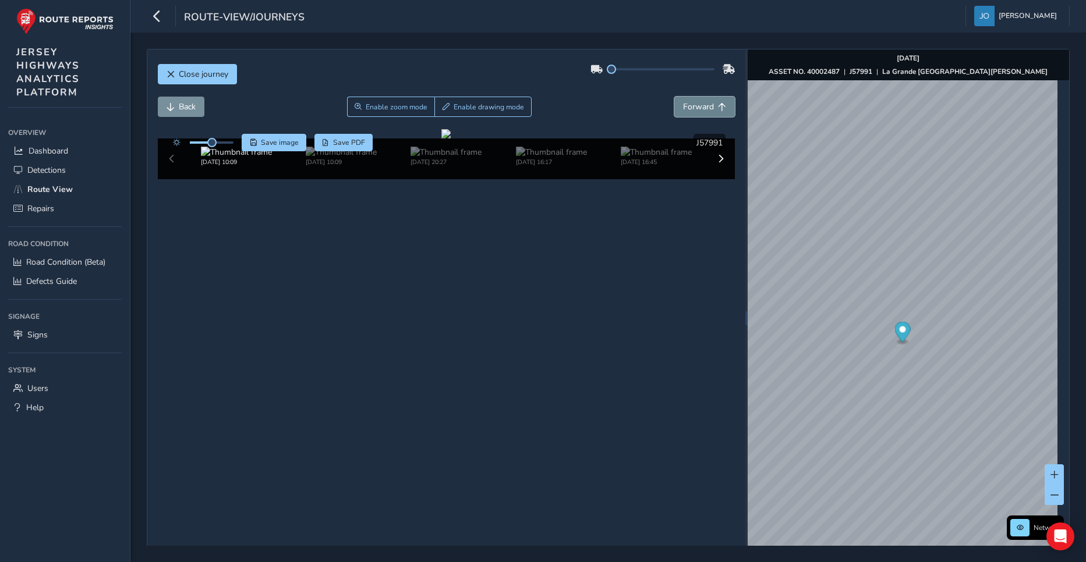
click at [697, 105] on span "Forward" at bounding box center [698, 106] width 31 height 11
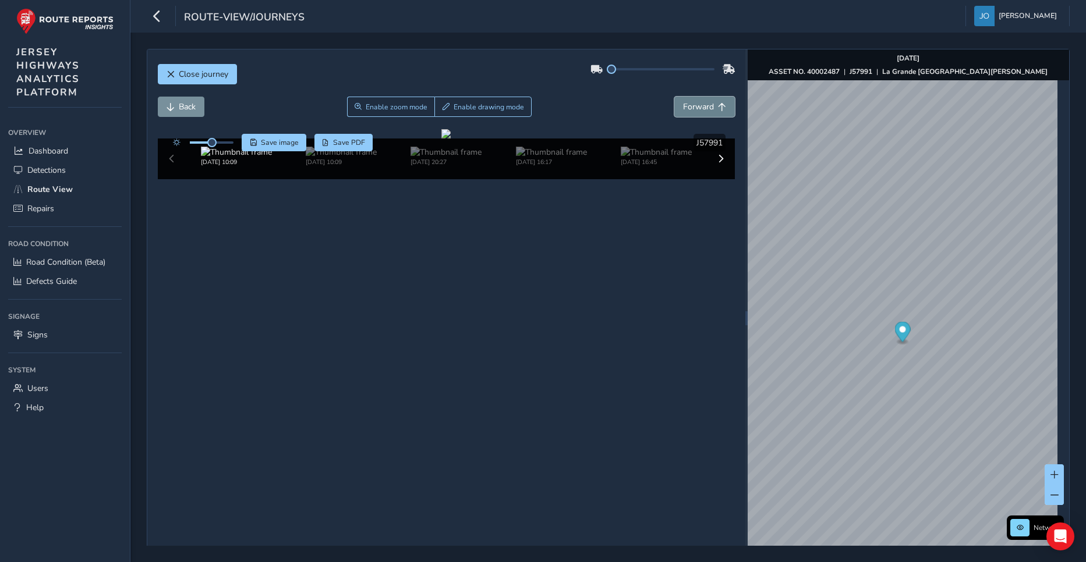
click at [697, 105] on span "Forward" at bounding box center [698, 106] width 31 height 11
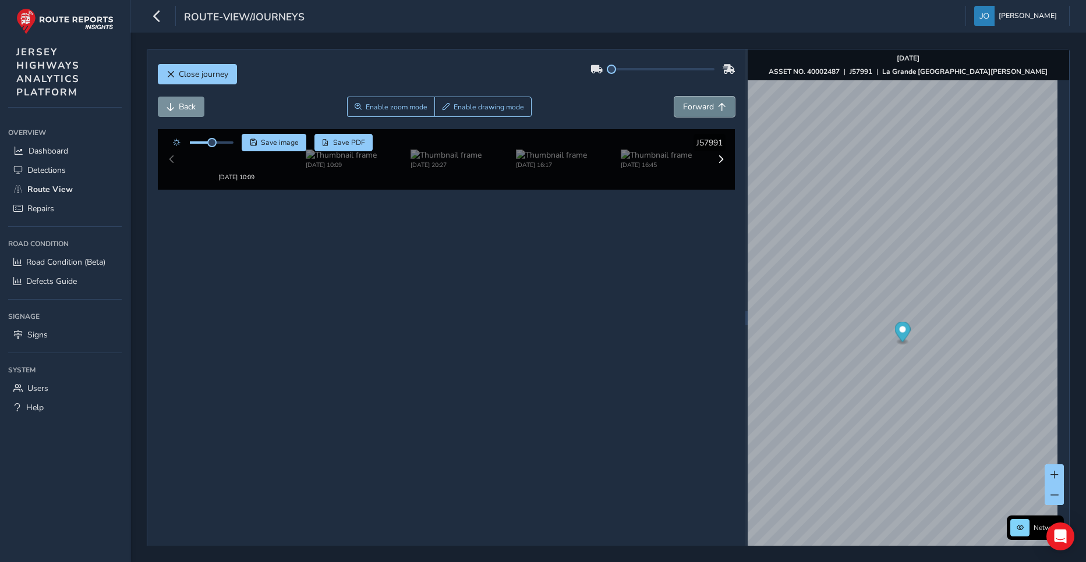
click at [697, 105] on span "Forward" at bounding box center [698, 106] width 31 height 11
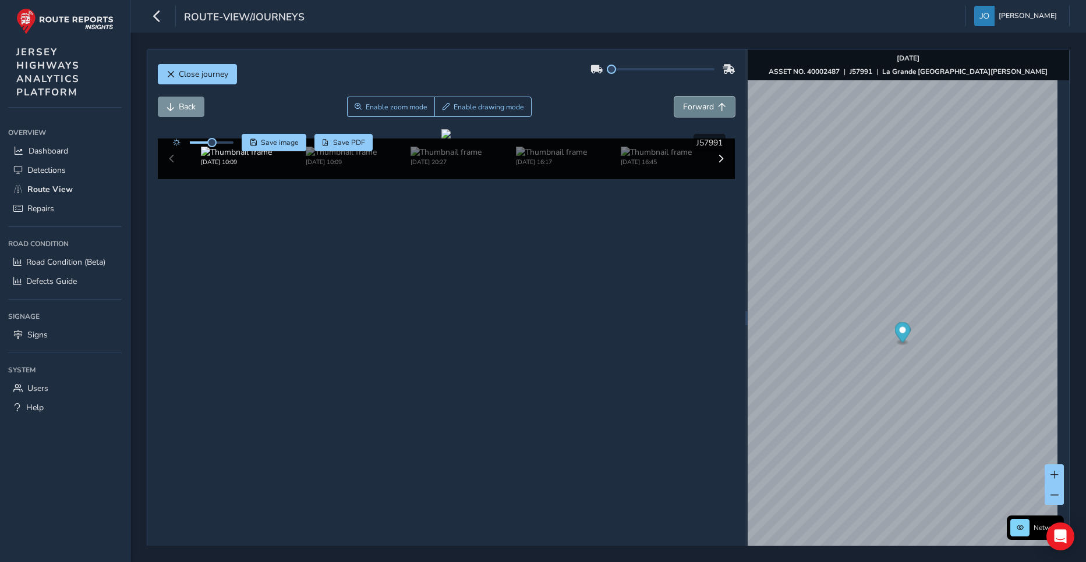
click at [697, 105] on span "Forward" at bounding box center [698, 106] width 31 height 11
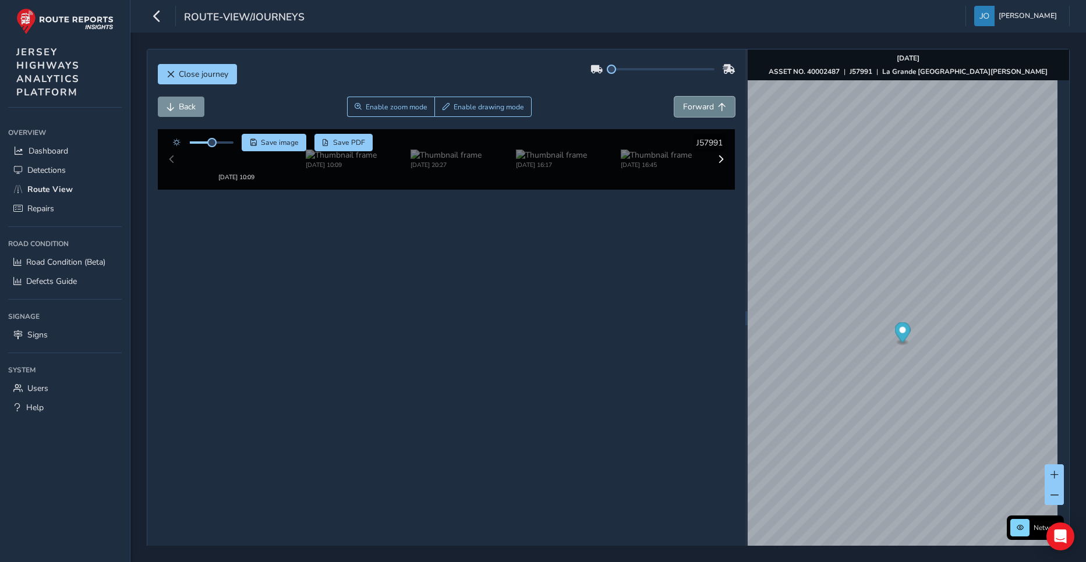
click at [697, 105] on span "Forward" at bounding box center [698, 106] width 31 height 11
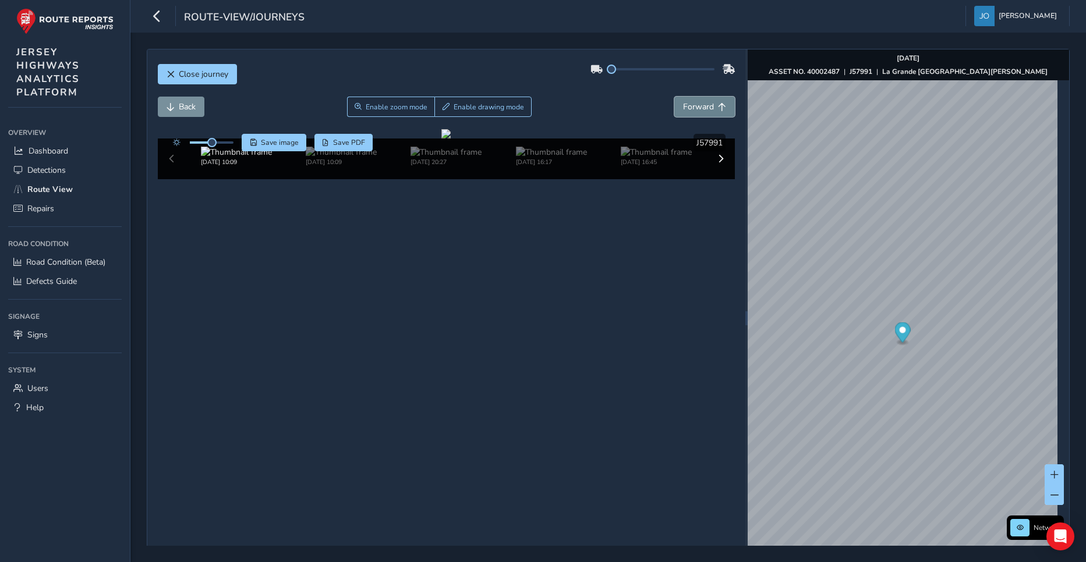
click at [697, 105] on span "Forward" at bounding box center [698, 106] width 31 height 11
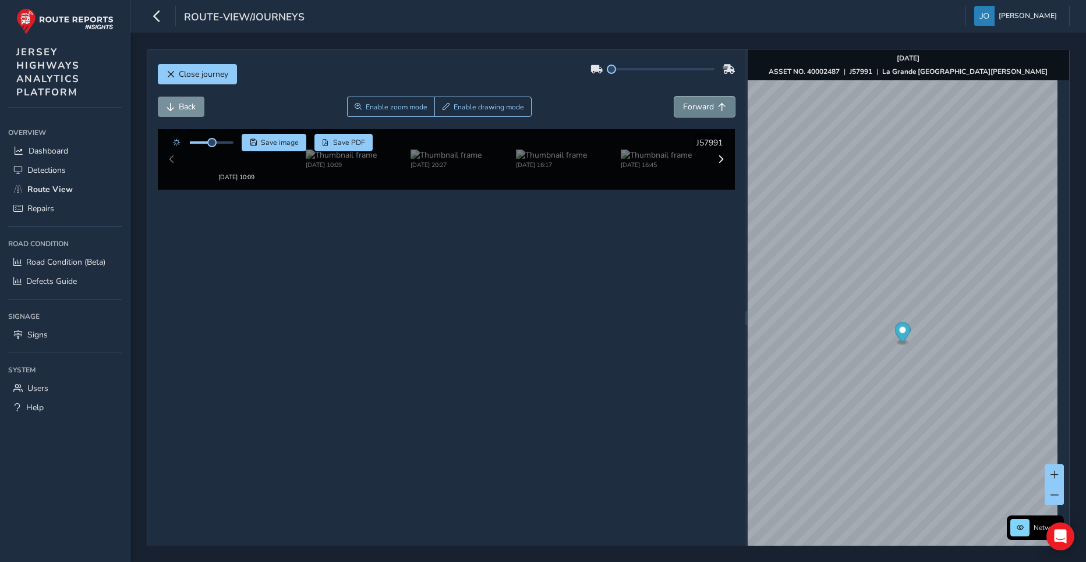
click at [697, 105] on span "Forward" at bounding box center [698, 106] width 31 height 11
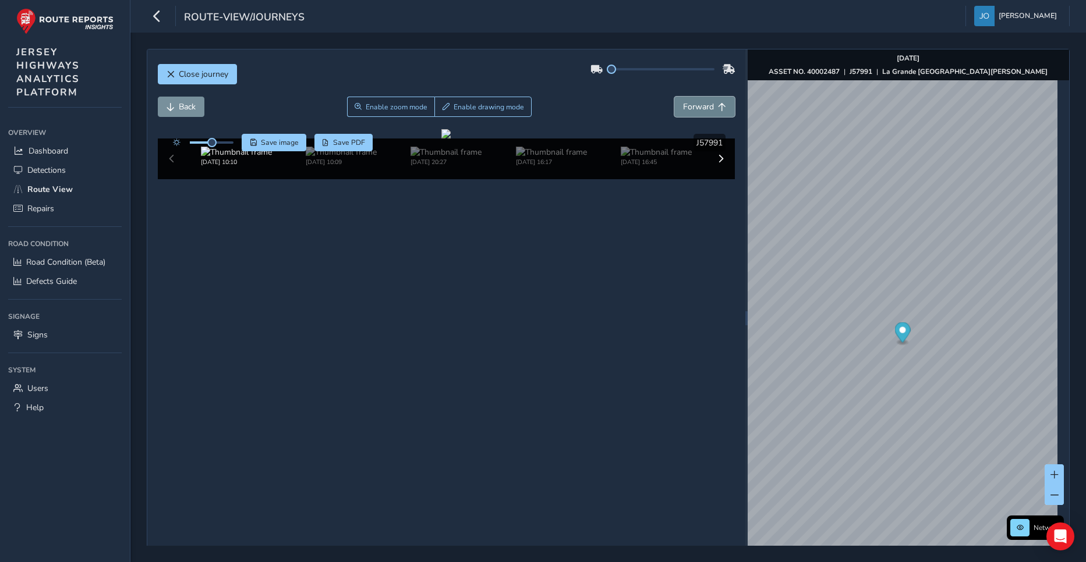
click at [697, 105] on span "Forward" at bounding box center [698, 106] width 31 height 11
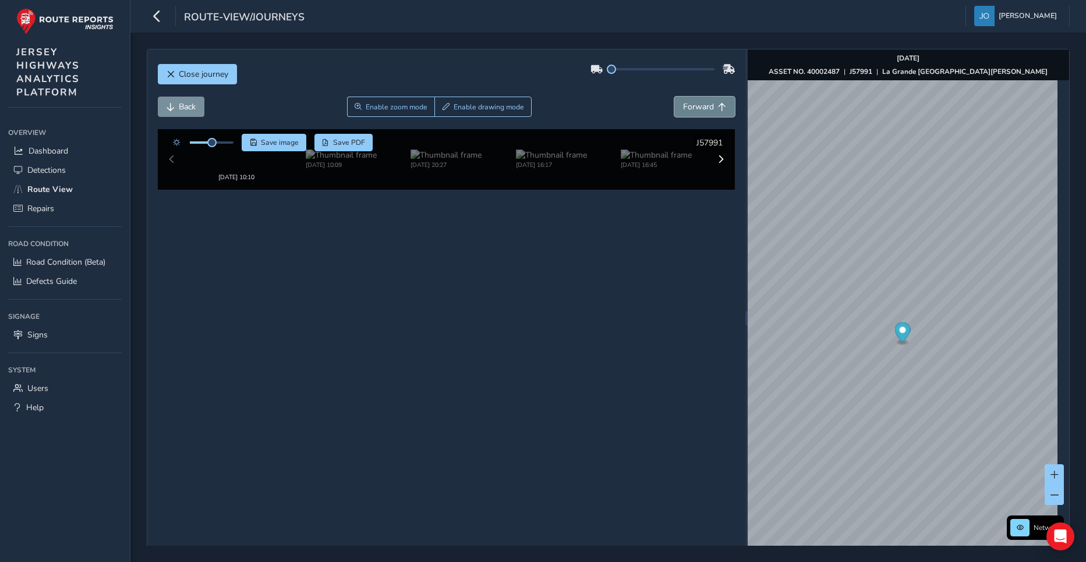
click at [697, 105] on span "Forward" at bounding box center [698, 106] width 31 height 11
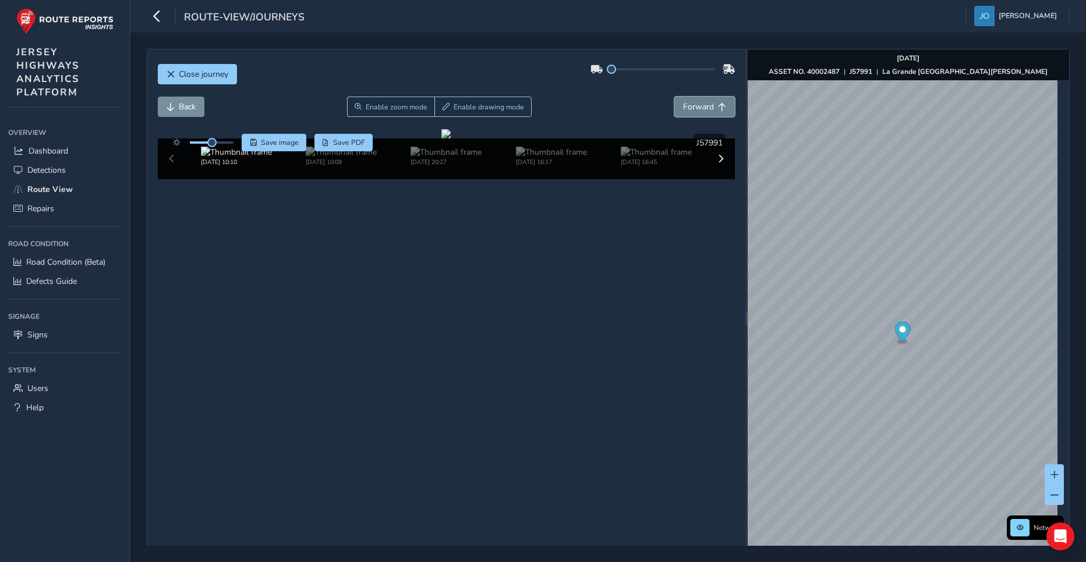
click at [697, 105] on span "Forward" at bounding box center [698, 106] width 31 height 11
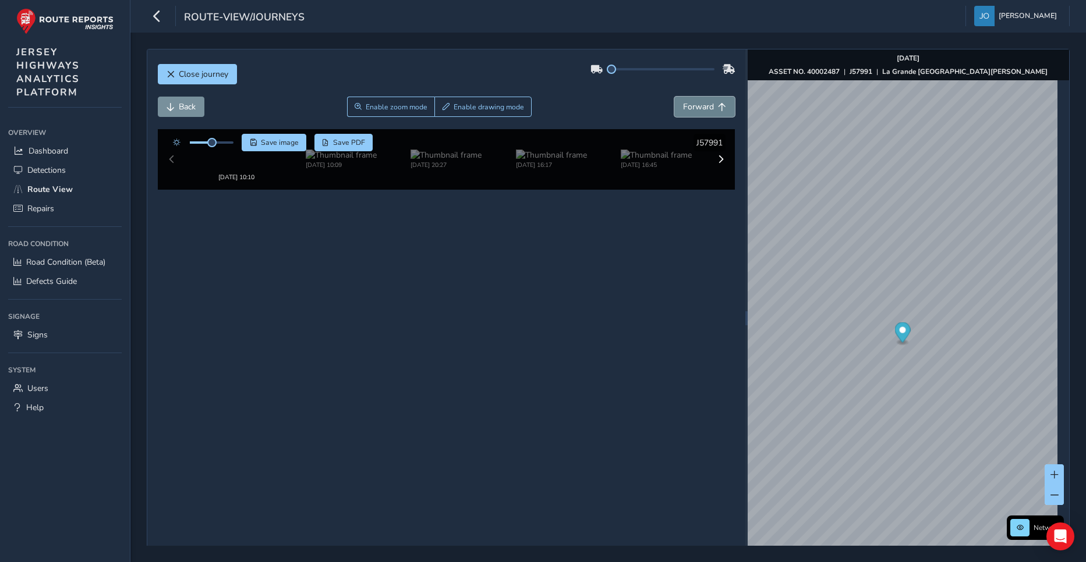
click at [697, 105] on span "Forward" at bounding box center [698, 106] width 31 height 11
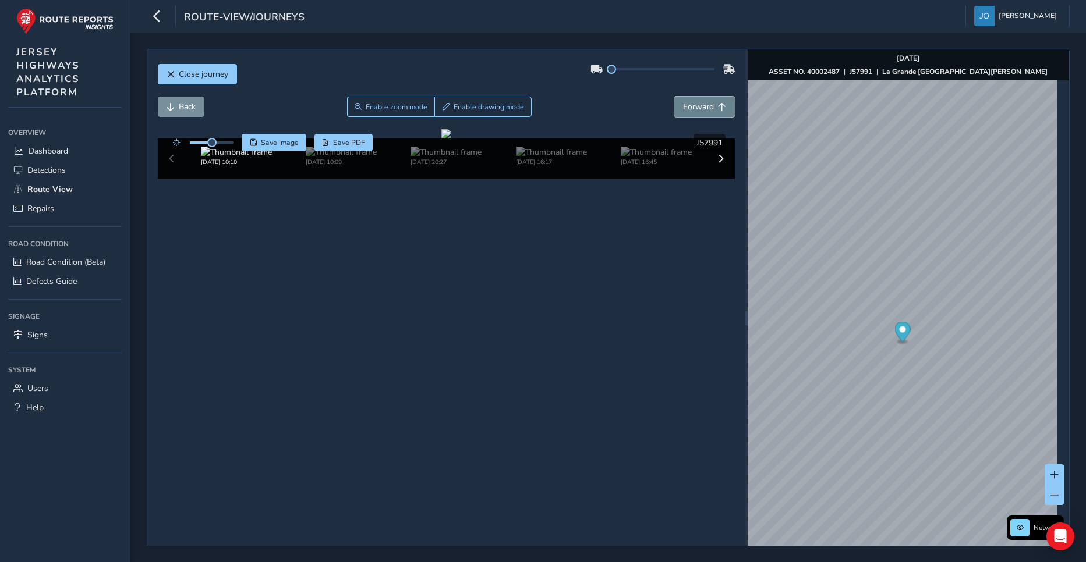
click at [697, 105] on span "Forward" at bounding box center [698, 106] width 31 height 11
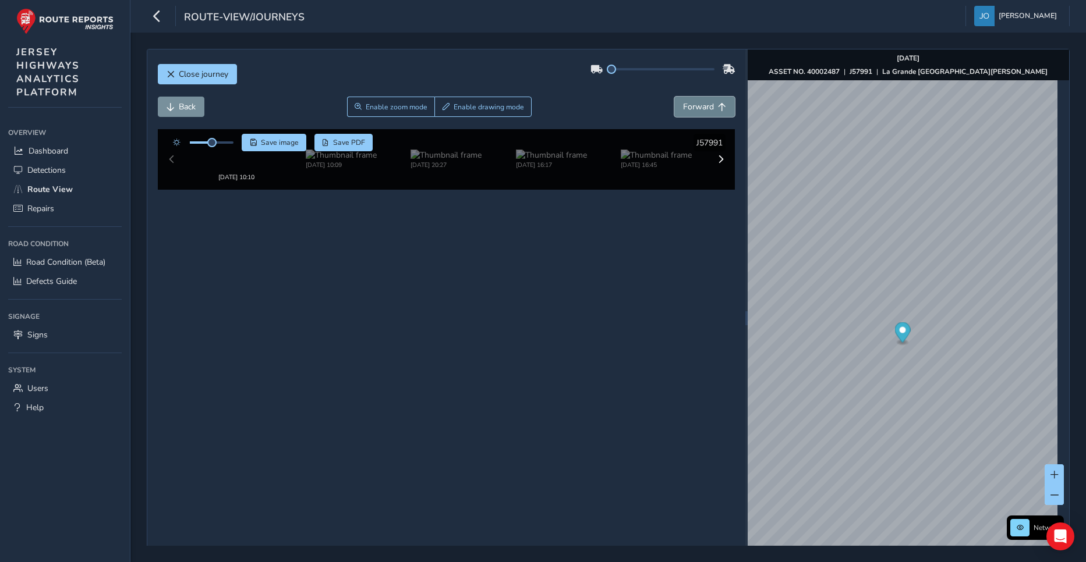
click at [697, 105] on span "Forward" at bounding box center [698, 106] width 31 height 11
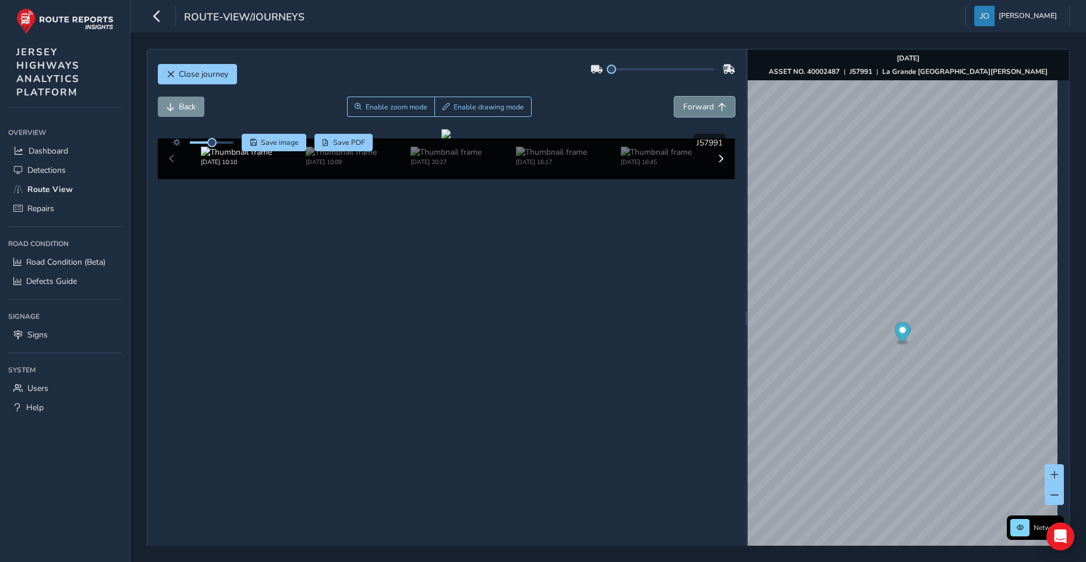
click at [697, 105] on span "Forward" at bounding box center [698, 106] width 31 height 11
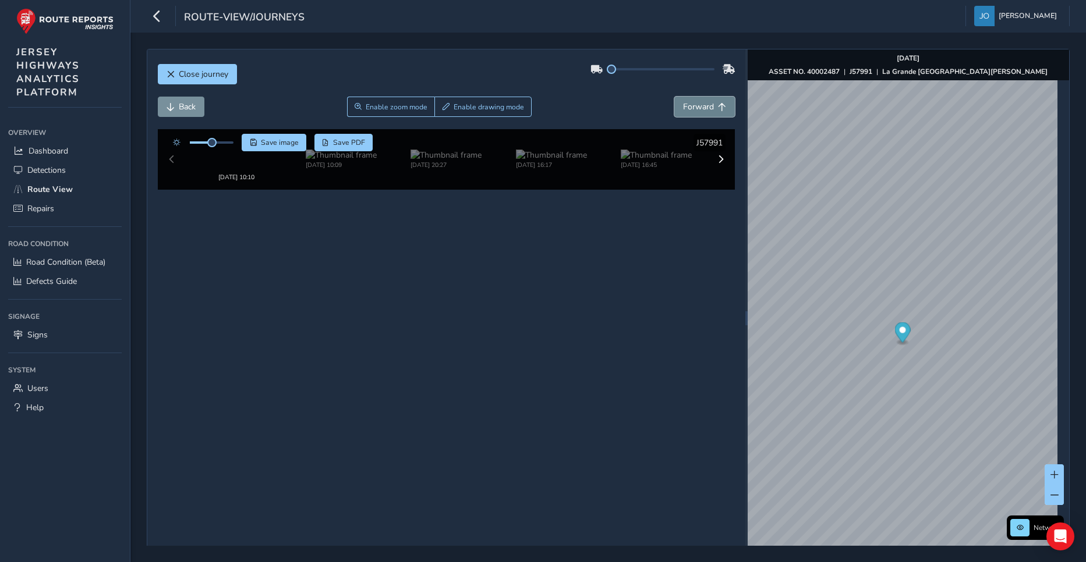
click at [697, 105] on span "Forward" at bounding box center [698, 106] width 31 height 11
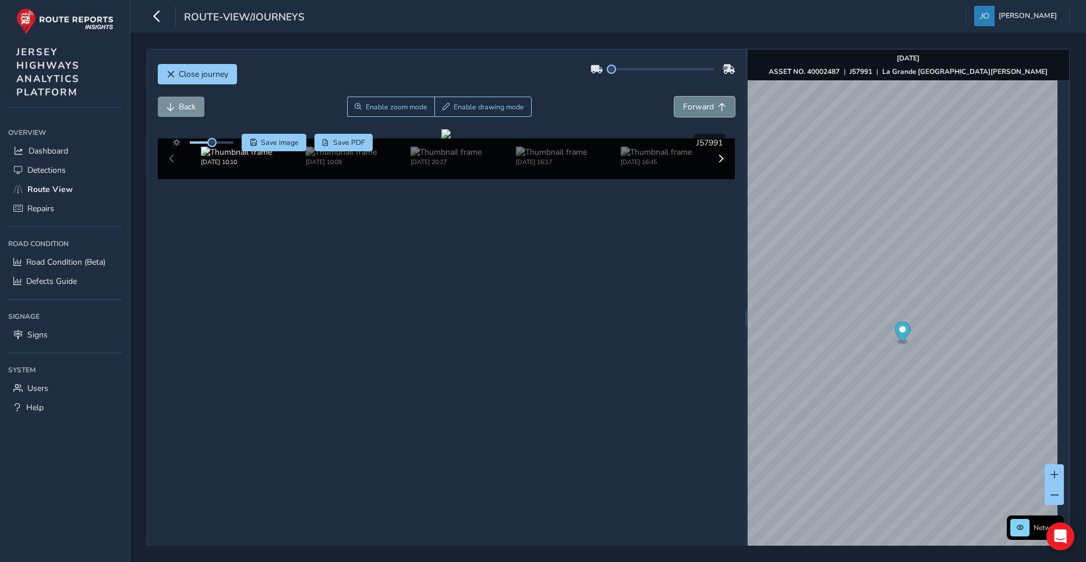
click at [697, 105] on span "Forward" at bounding box center [698, 106] width 31 height 11
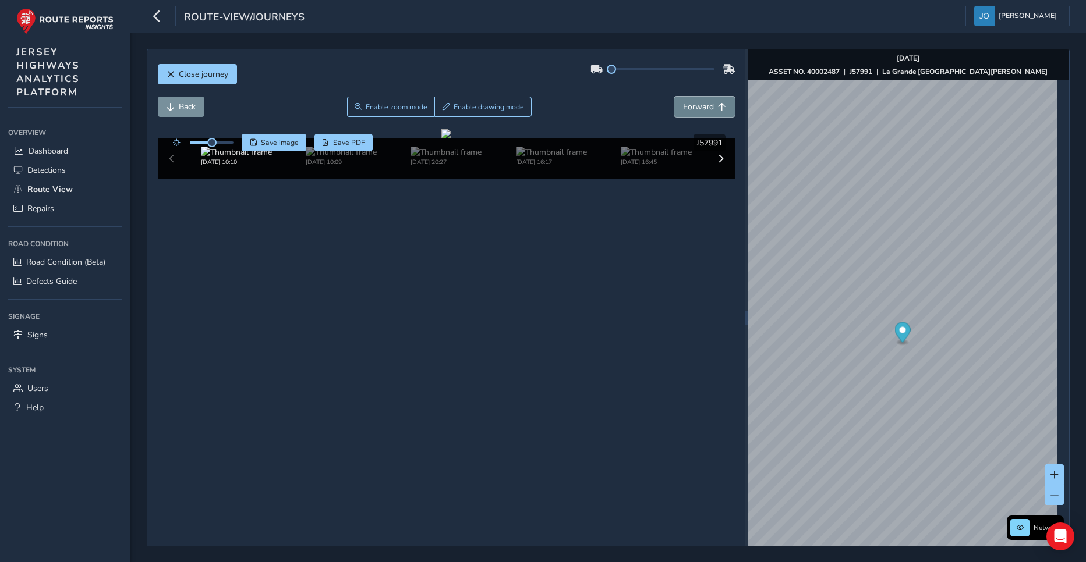
click at [697, 105] on span "Forward" at bounding box center [698, 106] width 31 height 11
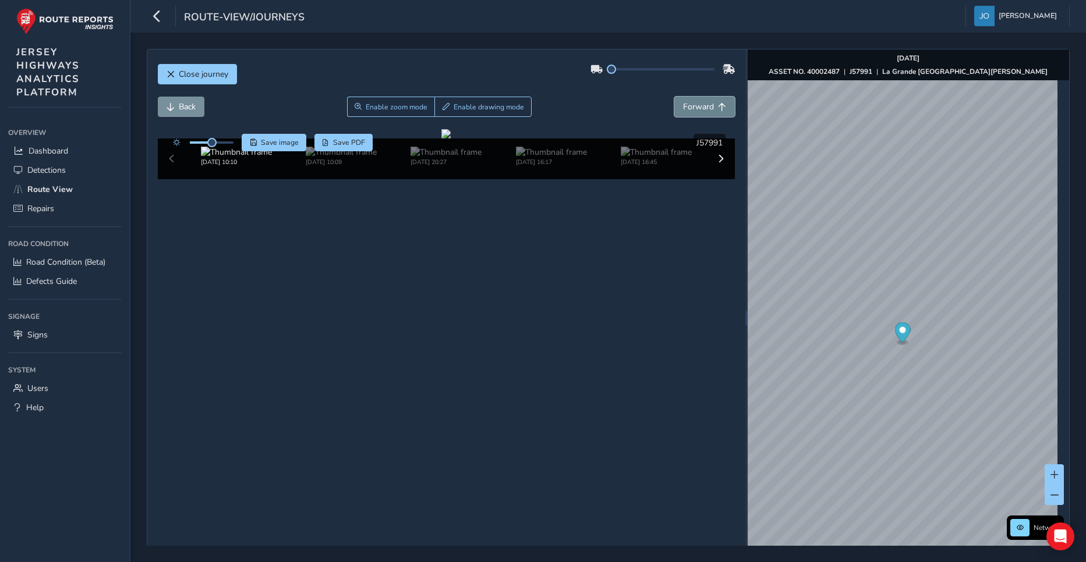
click at [697, 105] on span "Forward" at bounding box center [698, 106] width 31 height 11
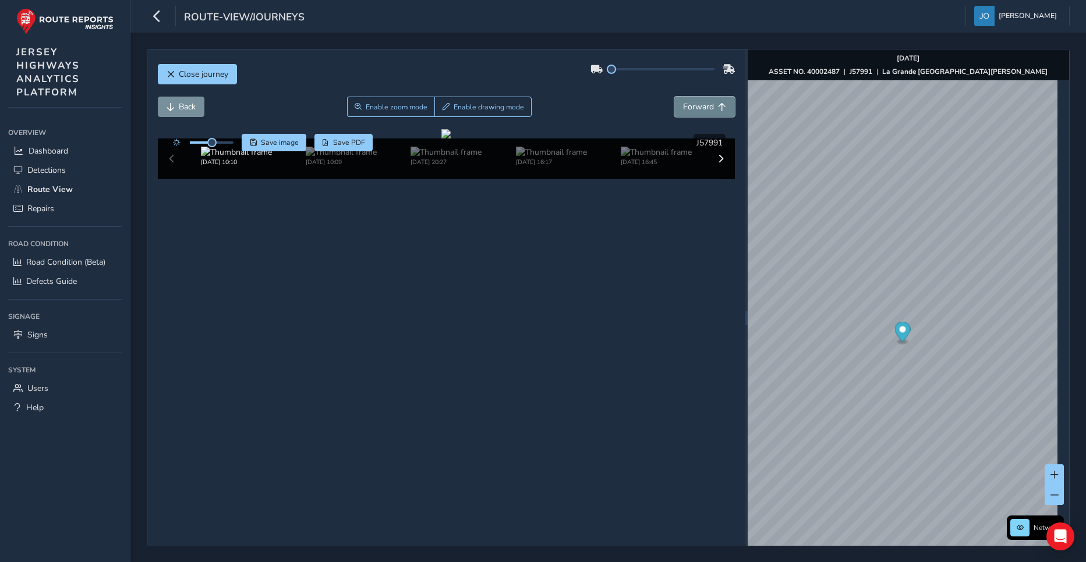
click at [697, 105] on span "Forward" at bounding box center [698, 106] width 31 height 11
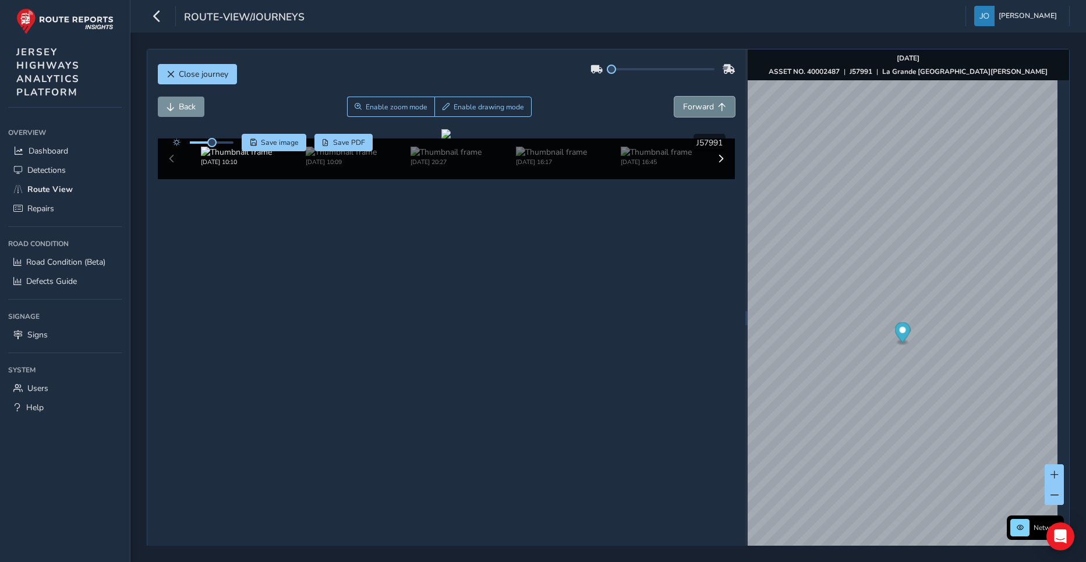
click at [697, 105] on span "Forward" at bounding box center [698, 106] width 31 height 11
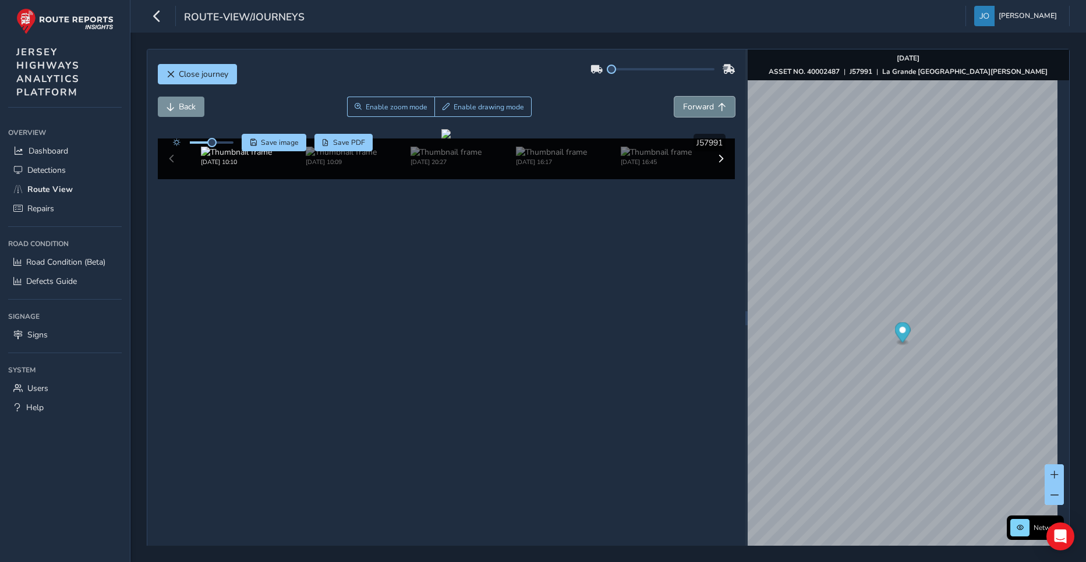
click at [697, 105] on span "Forward" at bounding box center [698, 106] width 31 height 11
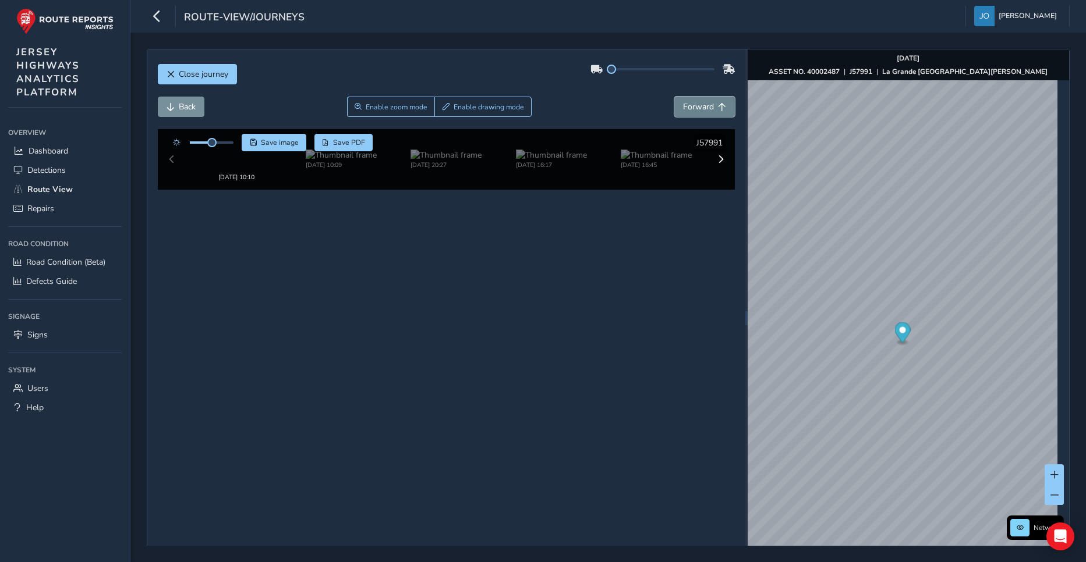
click at [697, 105] on span "Forward" at bounding box center [698, 106] width 31 height 11
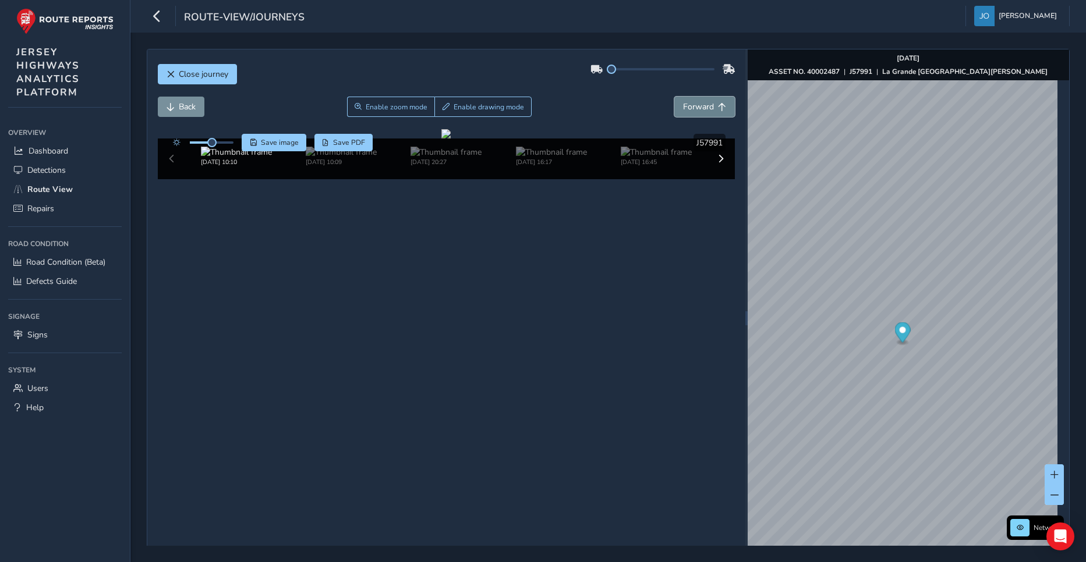
click at [697, 105] on span "Forward" at bounding box center [698, 106] width 31 height 11
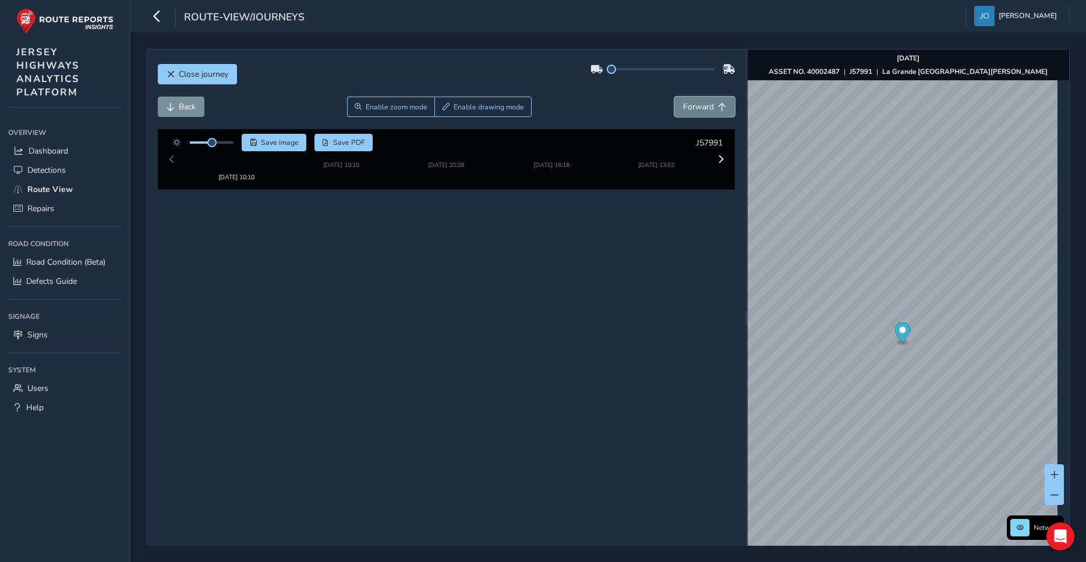
click at [697, 105] on span "Forward" at bounding box center [698, 106] width 31 height 11
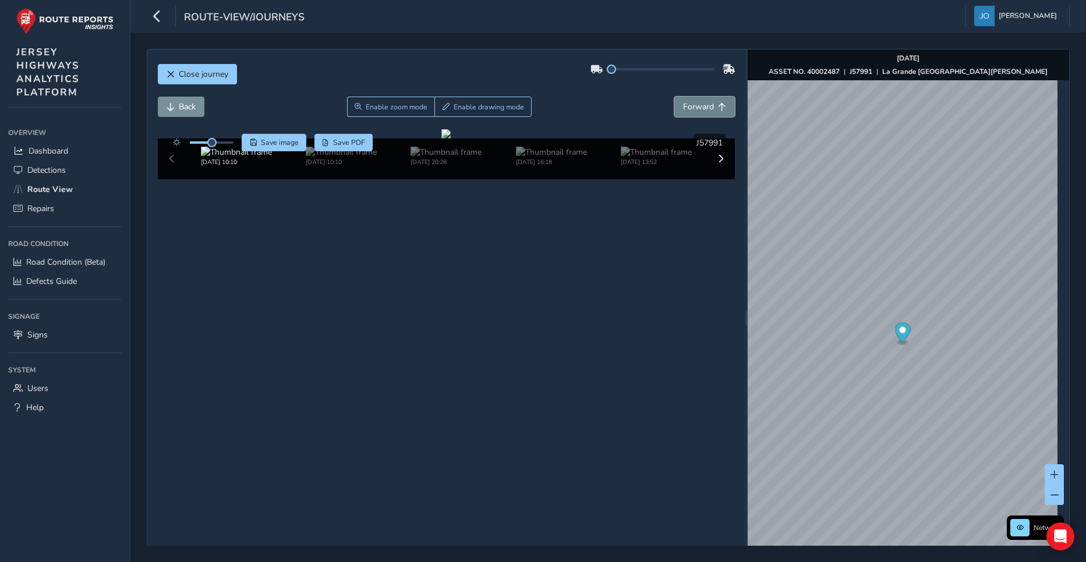
click at [697, 105] on span "Forward" at bounding box center [698, 106] width 31 height 11
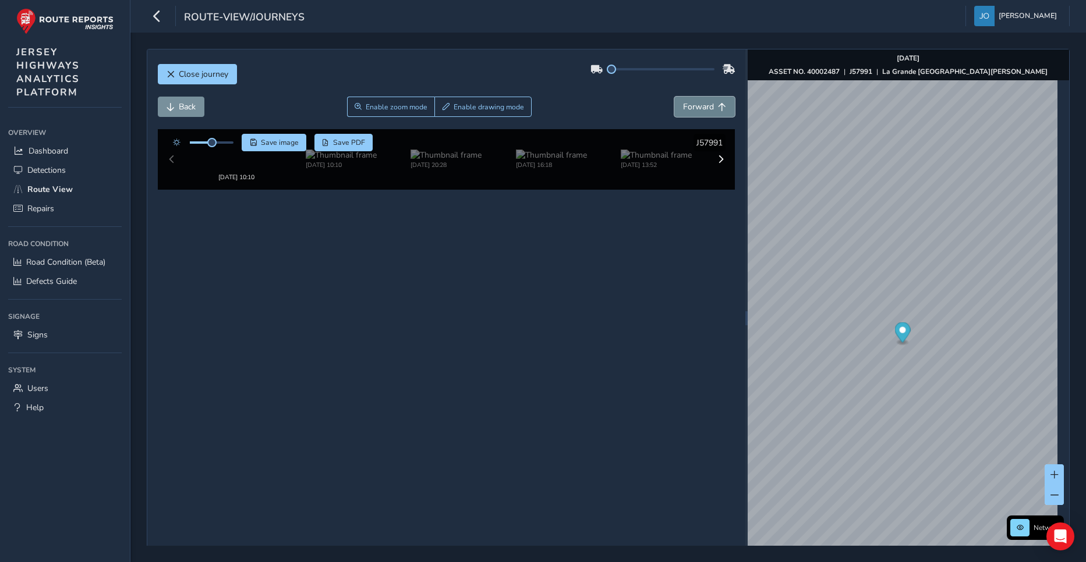
click at [697, 105] on span "Forward" at bounding box center [698, 106] width 31 height 11
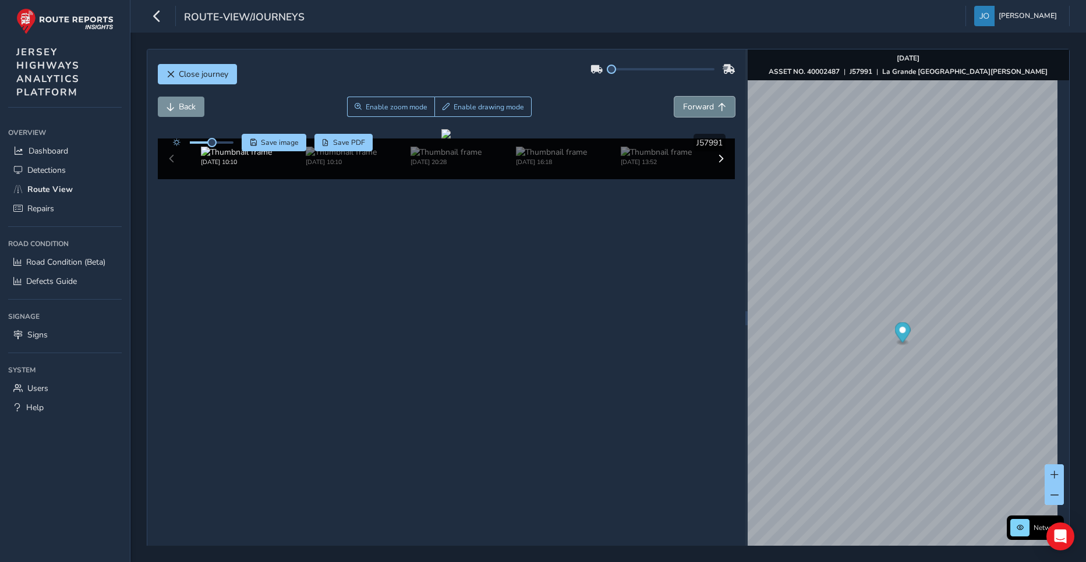
click at [697, 105] on span "Forward" at bounding box center [698, 106] width 31 height 11
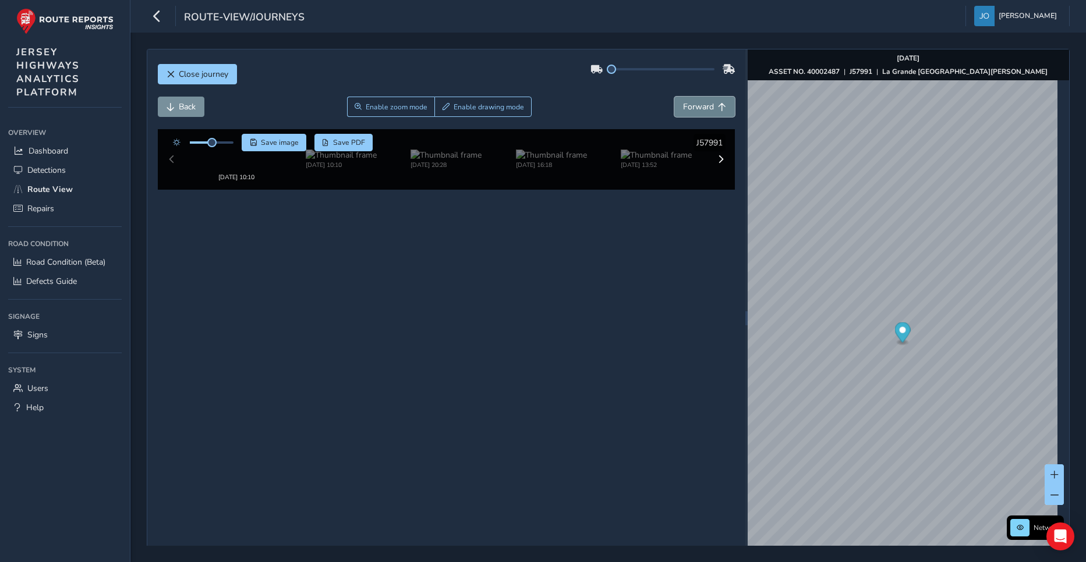
click at [697, 105] on span "Forward" at bounding box center [698, 106] width 31 height 11
